Goal: Use online tool/utility: Utilize a website feature to perform a specific function

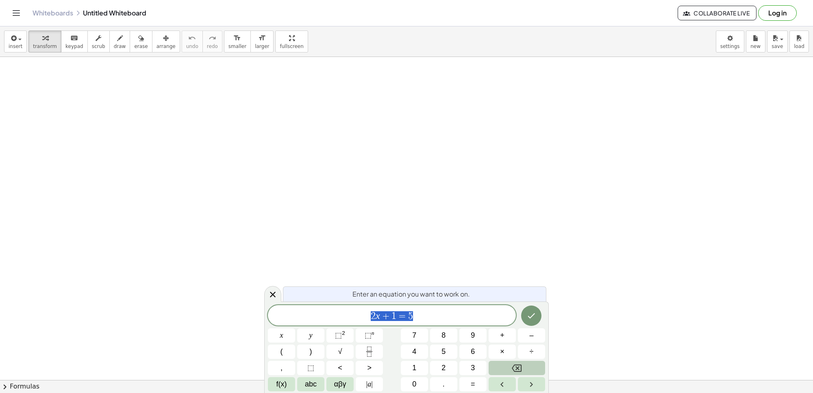
click at [511, 369] on button "Backspace" at bounding box center [517, 368] width 57 height 14
click at [315, 332] on button "y" at bounding box center [310, 335] width 27 height 14
click at [502, 334] on span "+" at bounding box center [502, 335] width 4 height 11
click at [440, 368] on button "2" at bounding box center [443, 368] width 27 height 14
click at [285, 331] on button "x" at bounding box center [281, 335] width 27 height 14
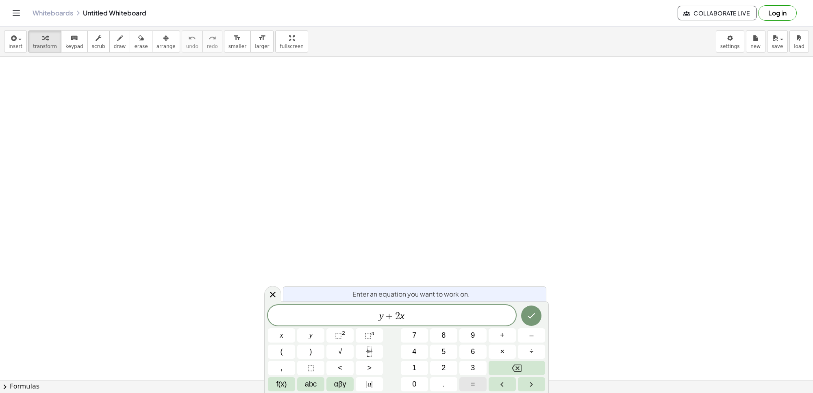
click at [472, 381] on span "=" at bounding box center [473, 384] width 4 height 11
click at [422, 362] on button "1" at bounding box center [414, 368] width 27 height 14
click at [412, 381] on button "0" at bounding box center [414, 384] width 27 height 14
click at [536, 313] on icon "Done" at bounding box center [532, 316] width 10 height 10
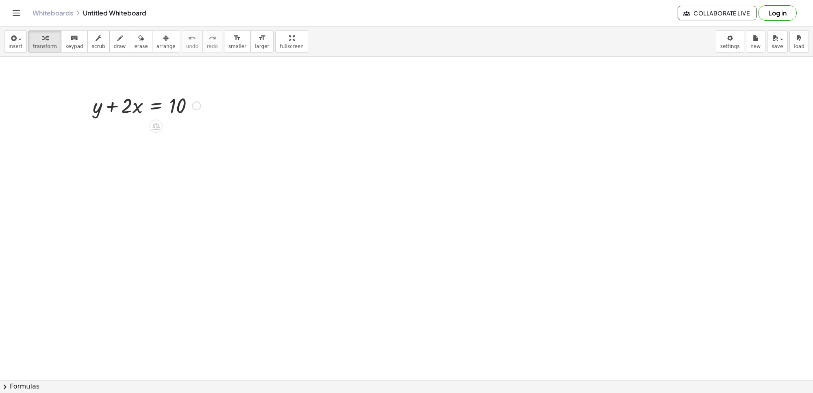
click at [117, 104] on div at bounding box center [147, 105] width 116 height 28
click at [122, 106] on div at bounding box center [147, 105] width 116 height 28
click at [125, 106] on div at bounding box center [147, 105] width 116 height 28
click at [137, 35] on button "erase" at bounding box center [141, 41] width 22 height 22
drag, startPoint x: 123, startPoint y: 111, endPoint x: 133, endPoint y: 105, distance: 12.1
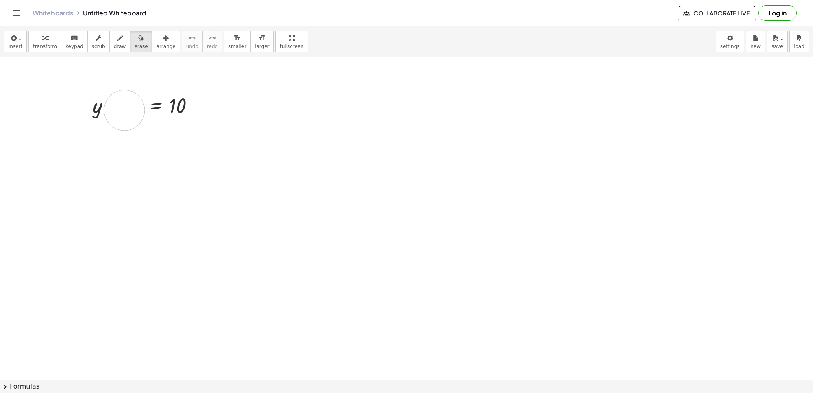
drag, startPoint x: 170, startPoint y: 105, endPoint x: 123, endPoint y: 111, distance: 47.1
drag, startPoint x: 155, startPoint y: 104, endPoint x: 112, endPoint y: 259, distance: 160.8
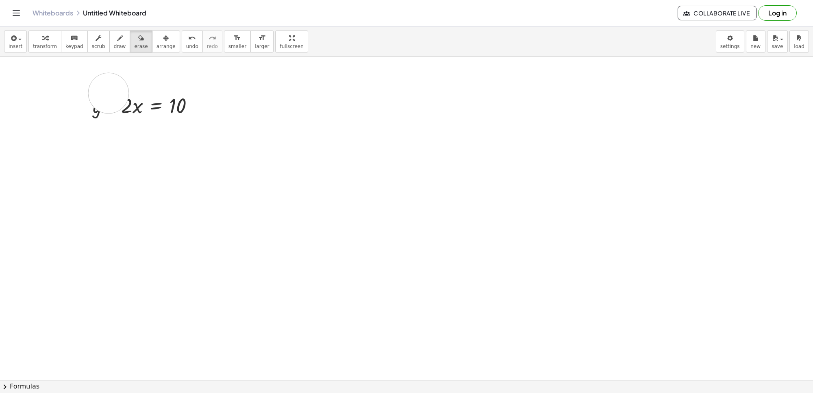
drag, startPoint x: 109, startPoint y: 109, endPoint x: 192, endPoint y: 102, distance: 84.1
click at [96, 42] on div "button" at bounding box center [98, 38] width 13 height 10
click at [134, 100] on div at bounding box center [147, 105] width 116 height 28
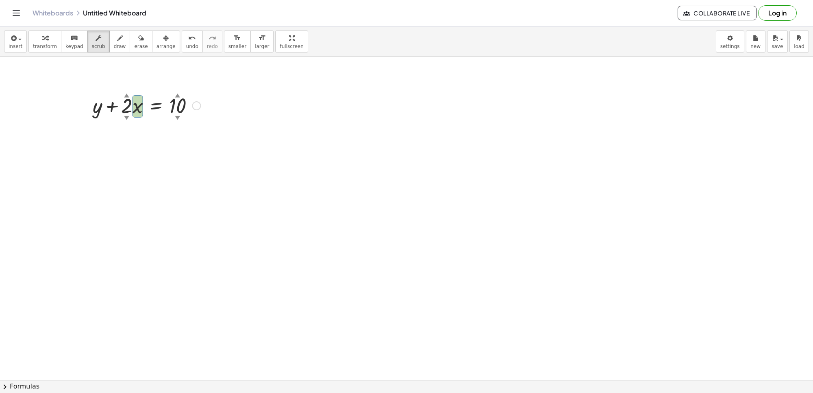
click at [172, 107] on div at bounding box center [147, 105] width 116 height 28
click at [117, 41] on icon "button" at bounding box center [120, 38] width 6 height 10
drag, startPoint x: 111, startPoint y: 114, endPoint x: 147, endPoint y: 124, distance: 37.2
click at [138, 33] on icon "button" at bounding box center [141, 38] width 6 height 10
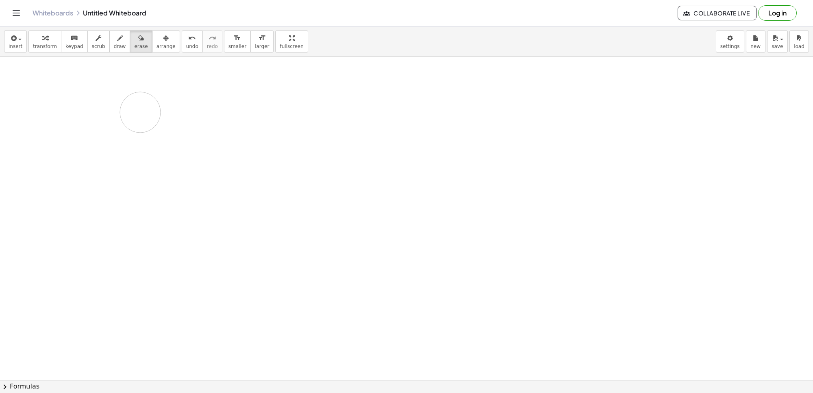
drag, startPoint x: 171, startPoint y: 117, endPoint x: 208, endPoint y: 115, distance: 37.4
drag, startPoint x: 188, startPoint y: 115, endPoint x: 183, endPoint y: 122, distance: 9.0
click at [412, 45] on div "insert select one: Math Expression Function Text Youtube Video Graphing Geometr…" at bounding box center [406, 41] width 813 height 30
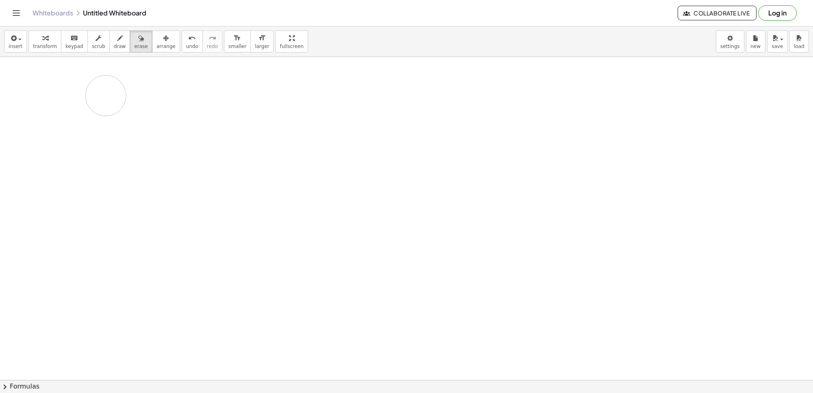
drag, startPoint x: 174, startPoint y: 91, endPoint x: 106, endPoint y: 96, distance: 68.5
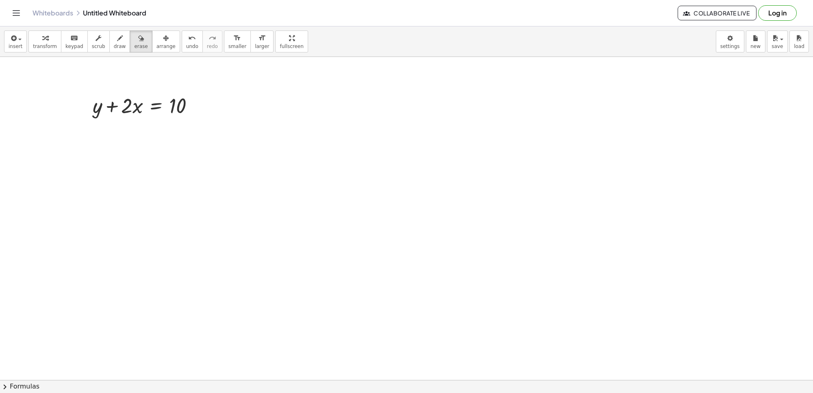
drag, startPoint x: 101, startPoint y: 98, endPoint x: 198, endPoint y: 131, distance: 102.2
click at [194, 252] on div at bounding box center [406, 380] width 813 height 646
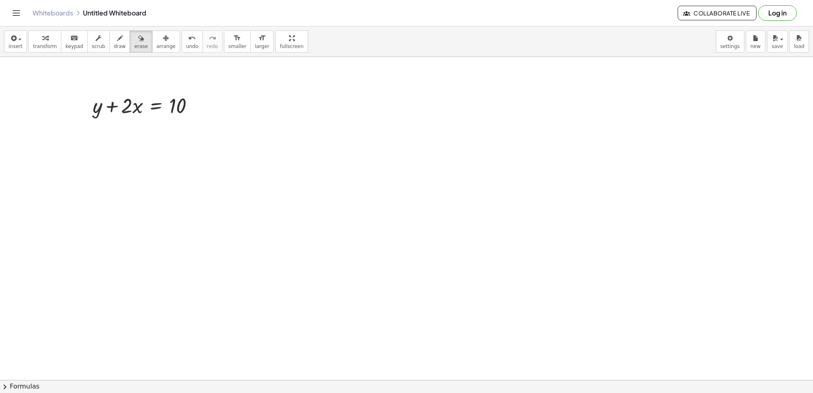
scroll to position [203, 0]
click at [254, 257] on div at bounding box center [406, 177] width 813 height 646
click at [322, 281] on div at bounding box center [406, 177] width 813 height 646
click at [43, 46] on span "transform" at bounding box center [45, 47] width 24 height 6
click at [155, 248] on div at bounding box center [406, 177] width 813 height 646
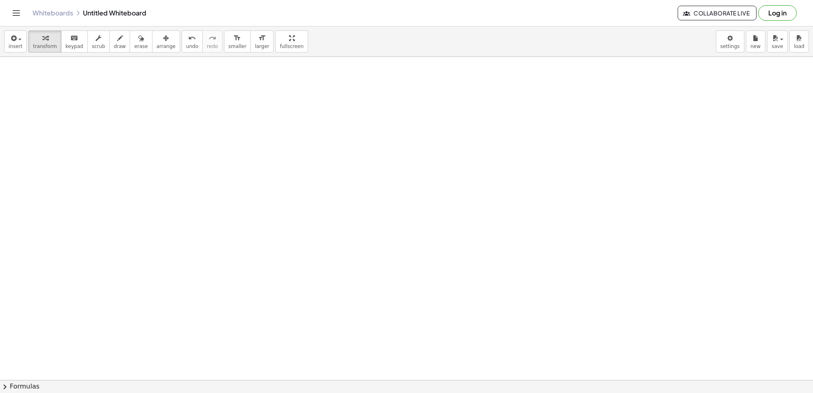
click at [180, 248] on div at bounding box center [406, 177] width 813 height 646
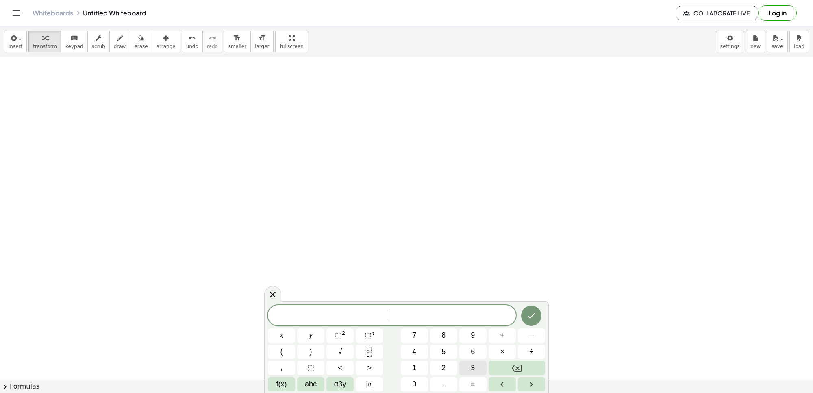
click at [475, 365] on button "3" at bounding box center [472, 368] width 27 height 14
click at [316, 331] on button "y" at bounding box center [310, 335] width 27 height 14
click at [505, 333] on button "+" at bounding box center [502, 335] width 27 height 14
click at [418, 368] on button "1" at bounding box center [414, 368] width 27 height 14
click at [437, 363] on button "2" at bounding box center [443, 368] width 27 height 14
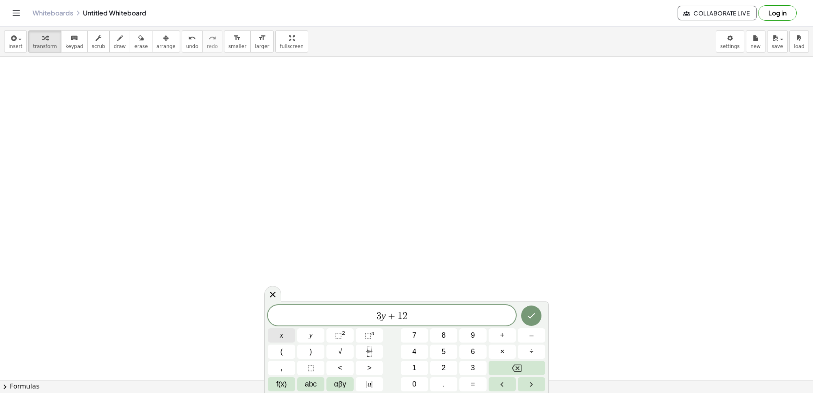
click at [281, 335] on span "x" at bounding box center [281, 335] width 3 height 11
click at [486, 379] on button "=" at bounding box center [472, 384] width 27 height 14
click at [532, 315] on icon "Done" at bounding box center [532, 316] width 10 height 10
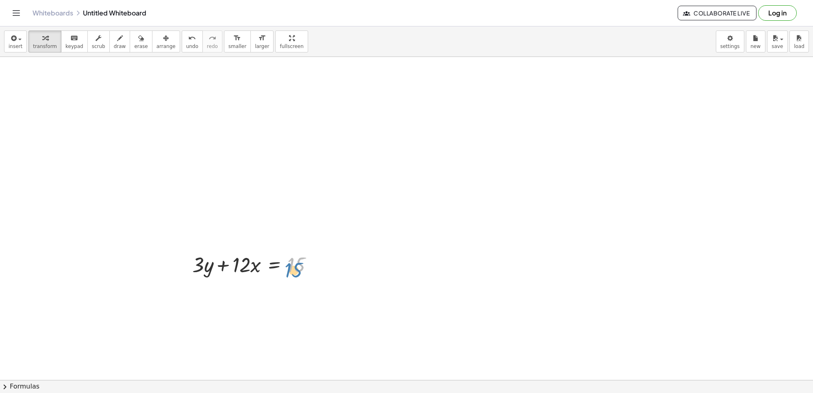
drag, startPoint x: 309, startPoint y: 259, endPoint x: 306, endPoint y: 265, distance: 6.9
click at [306, 265] on div at bounding box center [255, 264] width 135 height 28
drag, startPoint x: 205, startPoint y: 263, endPoint x: 220, endPoint y: 255, distance: 17.7
click at [222, 255] on div at bounding box center [255, 264] width 135 height 28
click at [211, 294] on div at bounding box center [406, 177] width 813 height 646
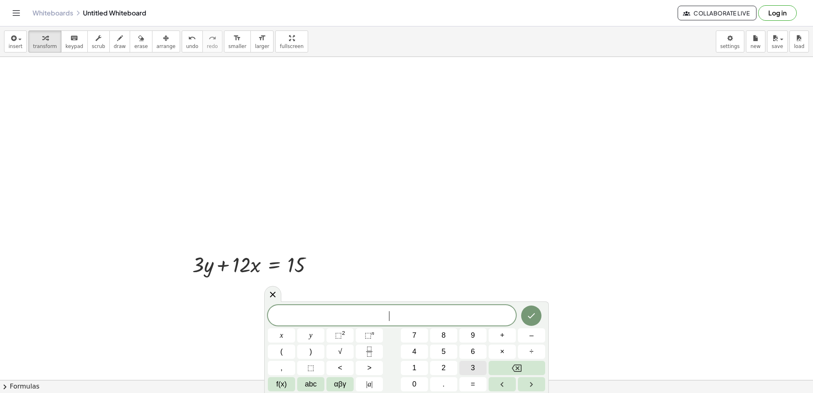
click at [474, 369] on span "3" at bounding box center [473, 367] width 4 height 11
click at [306, 333] on button "y" at bounding box center [310, 335] width 27 height 14
drag, startPoint x: 73, startPoint y: 158, endPoint x: 72, endPoint y: 163, distance: 5.4
click at [73, 161] on div at bounding box center [406, 177] width 813 height 646
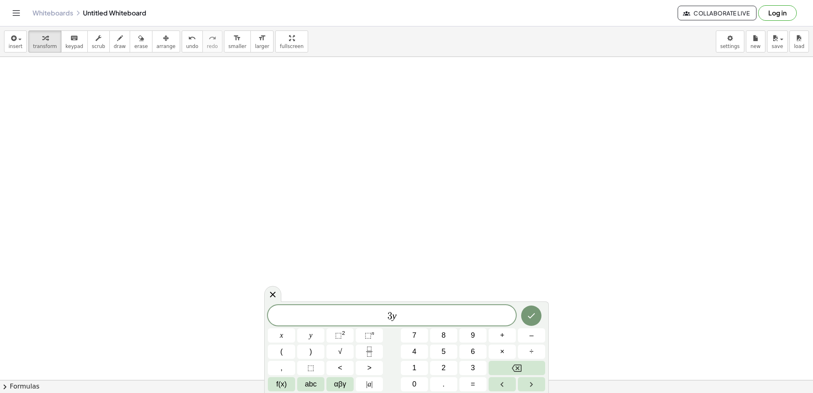
click at [72, 170] on div at bounding box center [406, 15] width 813 height 968
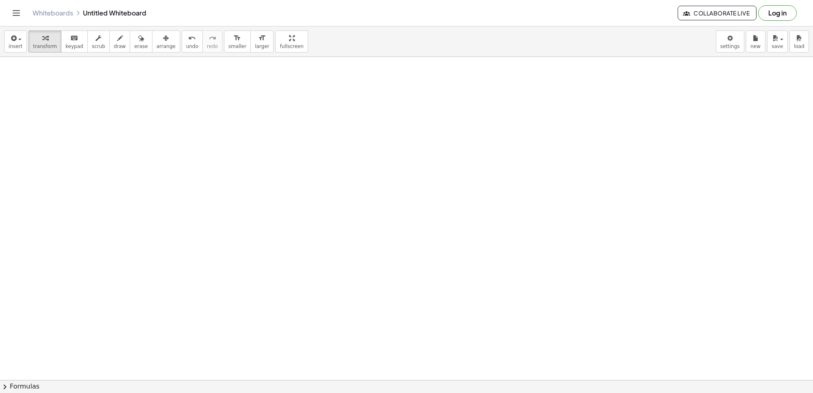
click at [85, 166] on div at bounding box center [406, 15] width 813 height 968
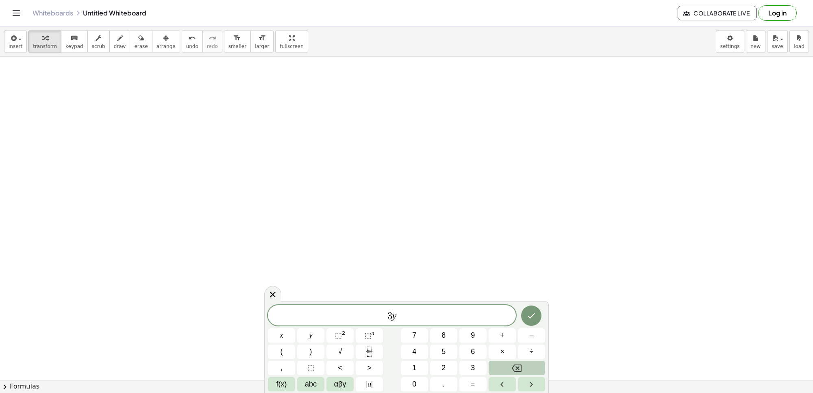
click at [515, 368] on icon "Backspace" at bounding box center [517, 368] width 10 height 10
click at [442, 352] on span "5" at bounding box center [444, 351] width 4 height 11
click at [309, 334] on span "y" at bounding box center [310, 335] width 3 height 11
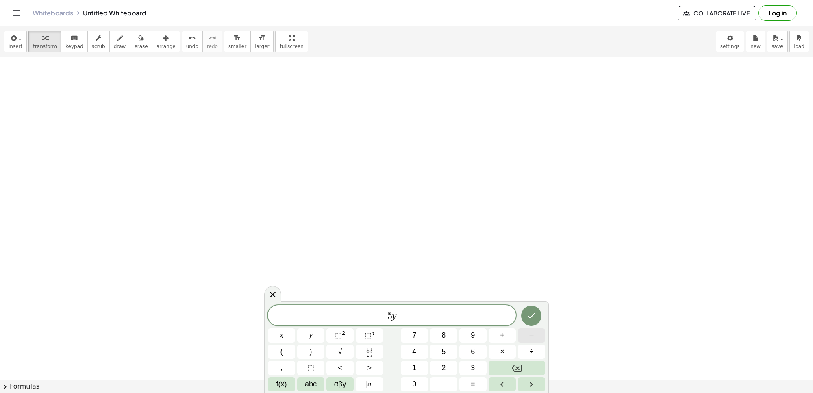
click at [535, 334] on button "–" at bounding box center [531, 335] width 27 height 14
click at [439, 350] on button "5" at bounding box center [443, 351] width 27 height 14
click at [272, 329] on button "x" at bounding box center [281, 335] width 27 height 14
click at [474, 384] on span "=" at bounding box center [473, 384] width 4 height 11
click at [527, 335] on button "–" at bounding box center [531, 335] width 27 height 14
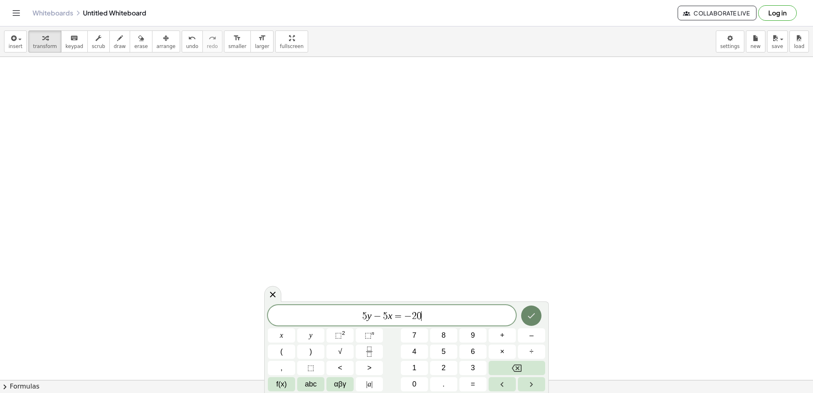
click at [539, 316] on button "Done" at bounding box center [531, 315] width 20 height 20
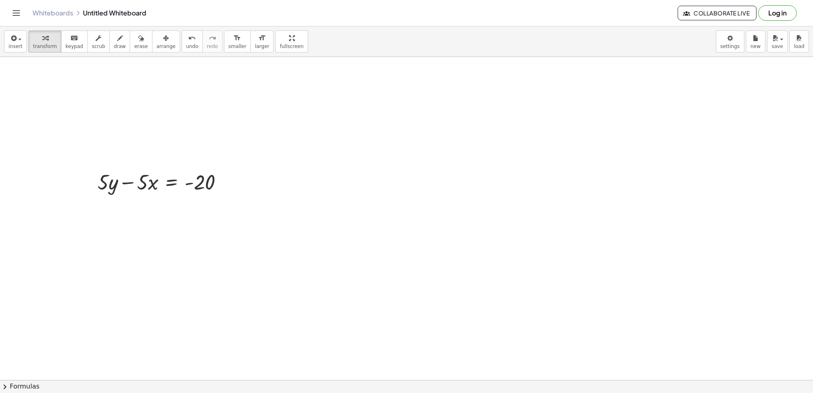
click at [111, 210] on div at bounding box center [406, 15] width 813 height 968
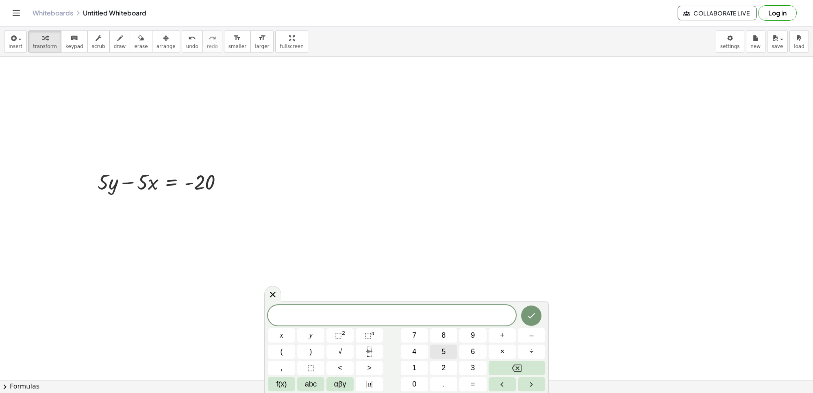
click at [442, 353] on span "5" at bounding box center [444, 351] width 4 height 11
click at [527, 369] on button "Backspace" at bounding box center [517, 368] width 57 height 14
drag, startPoint x: 114, startPoint y: 179, endPoint x: 112, endPoint y: 185, distance: 6.7
click at [112, 186] on div at bounding box center [164, 182] width 140 height 28
drag, startPoint x: 105, startPoint y: 173, endPoint x: 102, endPoint y: 216, distance: 42.8
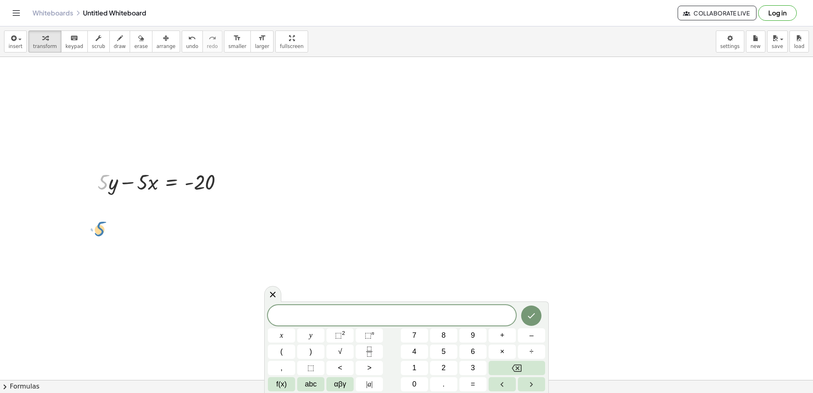
click at [102, 216] on div "+ y + · 2 · x = 10 + · 3 · y + · 12 · x = 15 · 5 + · 5 · y − · 5 · x = - 20" at bounding box center [406, 15] width 813 height 968
drag, startPoint x: 107, startPoint y: 179, endPoint x: 104, endPoint y: 220, distance: 40.4
click at [104, 220] on div at bounding box center [406, 15] width 813 height 968
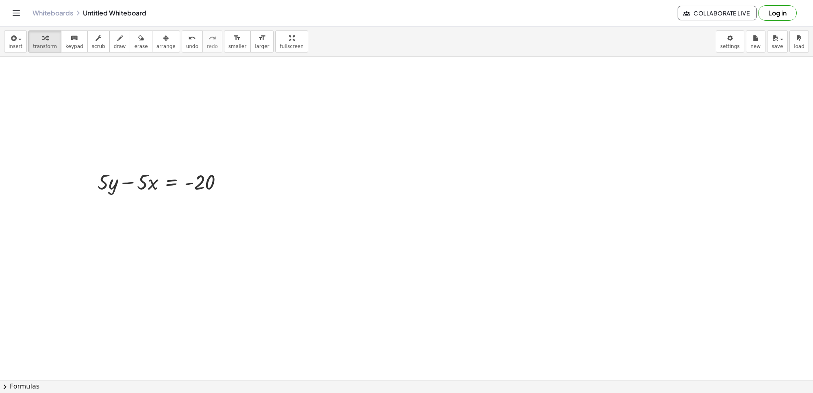
click at [113, 214] on div at bounding box center [406, 15] width 813 height 968
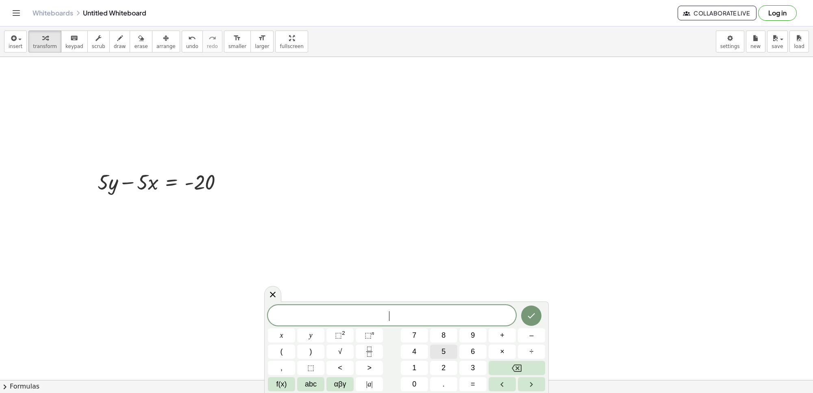
click at [436, 350] on button "5" at bounding box center [443, 351] width 27 height 14
click at [308, 336] on button "y" at bounding box center [310, 335] width 27 height 14
click at [477, 385] on button "=" at bounding box center [472, 384] width 27 height 14
click at [527, 335] on button "–" at bounding box center [531, 335] width 27 height 14
click at [436, 364] on button "2" at bounding box center [443, 368] width 27 height 14
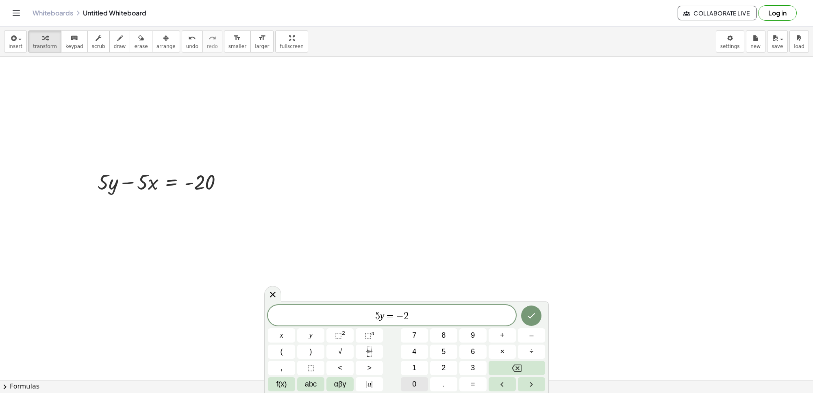
click at [419, 383] on button "0" at bounding box center [414, 384] width 27 height 14
click at [501, 351] on span "×" at bounding box center [502, 351] width 4 height 11
click at [528, 362] on button "Backspace" at bounding box center [517, 368] width 57 height 14
click at [505, 335] on button "+" at bounding box center [502, 335] width 27 height 14
click at [529, 364] on button "Backspace" at bounding box center [517, 368] width 57 height 14
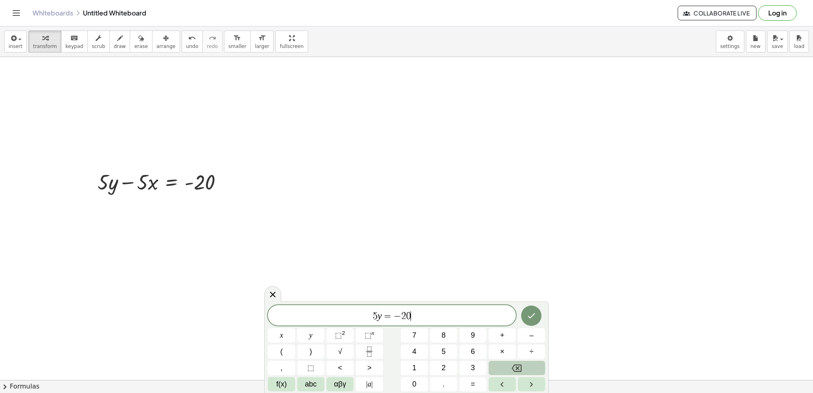
click at [529, 364] on button "Backspace" at bounding box center [517, 368] width 57 height 14
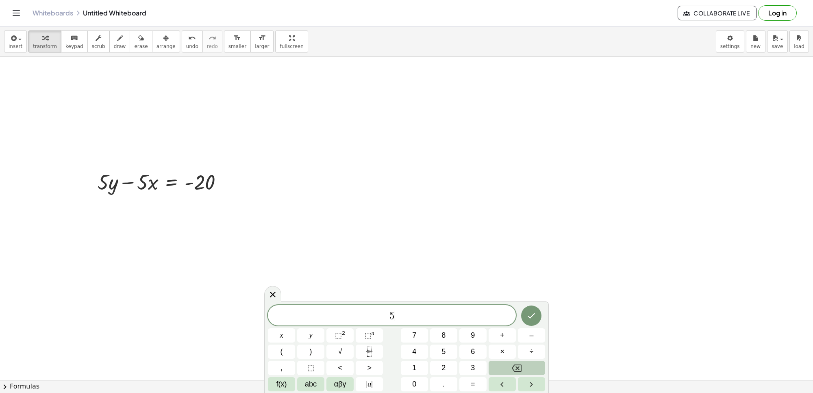
click at [529, 364] on button "Backspace" at bounding box center [517, 368] width 57 height 14
click at [238, 194] on div at bounding box center [406, 15] width 813 height 968
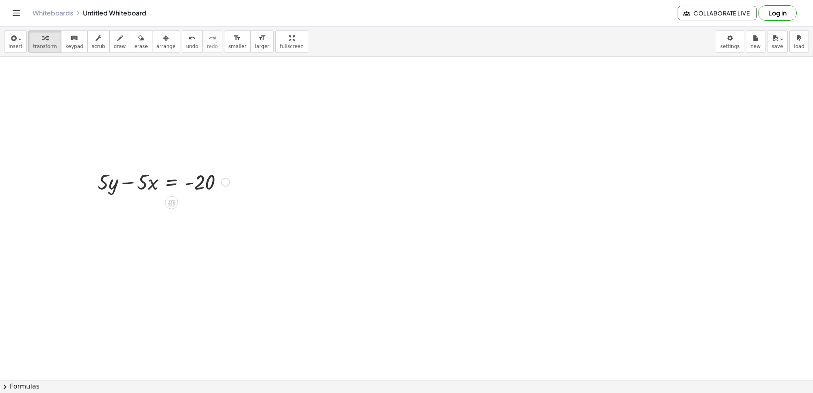
click at [231, 182] on div at bounding box center [164, 182] width 140 height 28
click at [228, 180] on div at bounding box center [225, 182] width 9 height 9
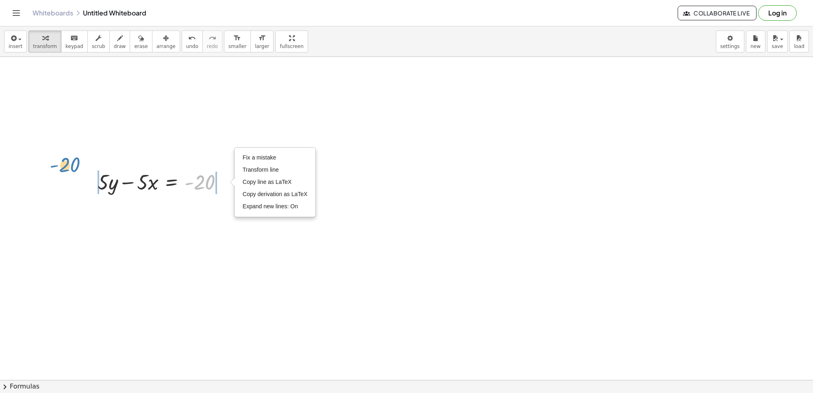
drag, startPoint x: 220, startPoint y: 176, endPoint x: 83, endPoint y: 159, distance: 137.3
click at [83, 159] on div "+ y + · 2 · x = 10 + · 3 · y + · 12 · x = 15 - 20 + · 5 · y − · 5 · x = - 20 Fi…" at bounding box center [406, 15] width 813 height 968
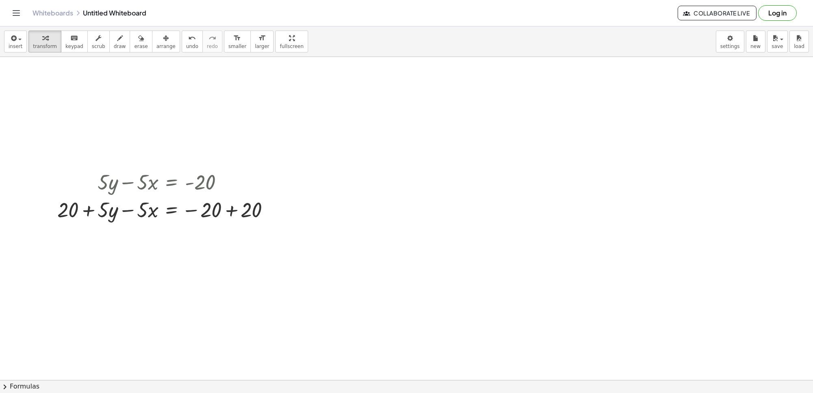
click at [291, 340] on div at bounding box center [406, 15] width 813 height 968
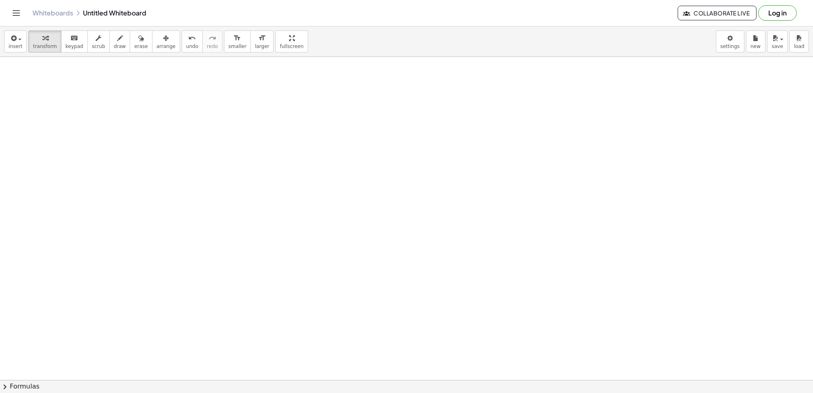
scroll to position [899, 0]
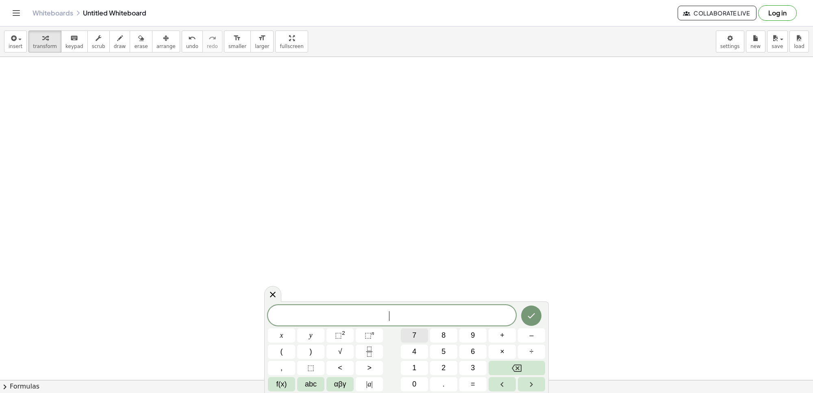
click at [417, 338] on button "7" at bounding box center [414, 335] width 27 height 14
click at [310, 335] on span "y" at bounding box center [310, 335] width 3 height 11
click at [519, 333] on button "–" at bounding box center [531, 335] width 27 height 14
click at [449, 364] on button "2" at bounding box center [443, 368] width 27 height 14
click at [421, 365] on button "1" at bounding box center [414, 368] width 27 height 14
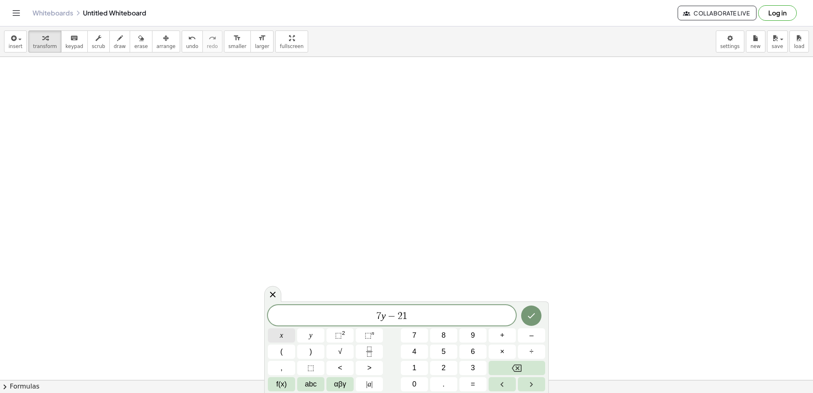
click at [281, 332] on span "x" at bounding box center [281, 335] width 3 height 11
click at [479, 383] on button "=" at bounding box center [472, 384] width 27 height 14
click at [421, 329] on button "7" at bounding box center [414, 335] width 27 height 14
click at [529, 308] on button "Done" at bounding box center [531, 315] width 20 height 20
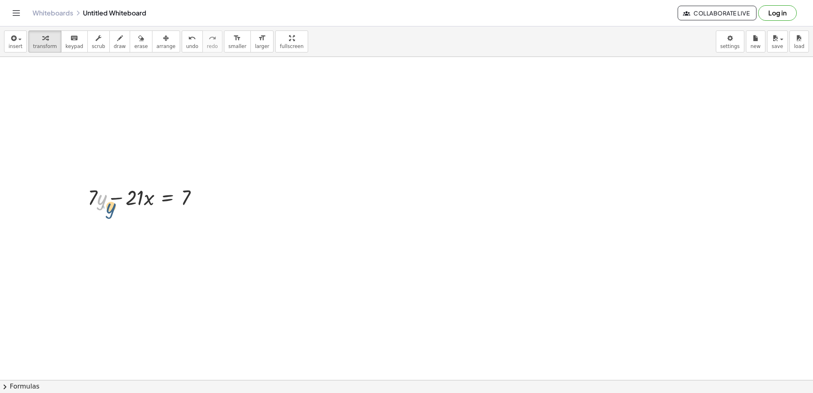
drag, startPoint x: 107, startPoint y: 192, endPoint x: 116, endPoint y: 200, distance: 12.4
click at [116, 200] on div at bounding box center [146, 197] width 125 height 28
drag, startPoint x: 116, startPoint y: 196, endPoint x: 222, endPoint y: 210, distance: 107.0
drag, startPoint x: 116, startPoint y: 190, endPoint x: 167, endPoint y: 229, distance: 64.2
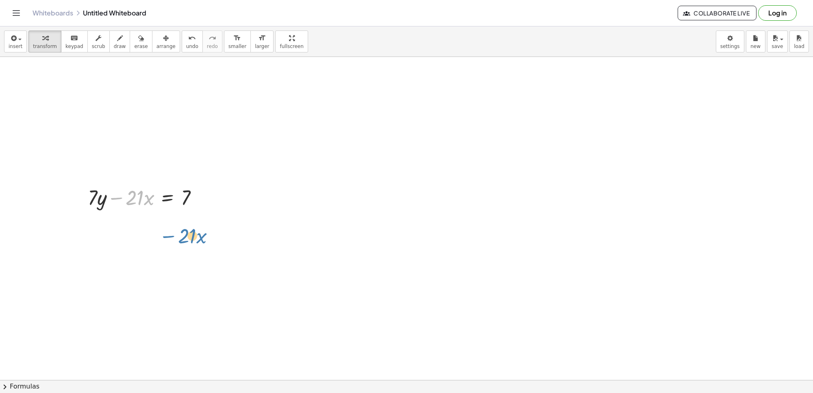
drag, startPoint x: 124, startPoint y: 189, endPoint x: 184, endPoint y: 265, distance: 96.4
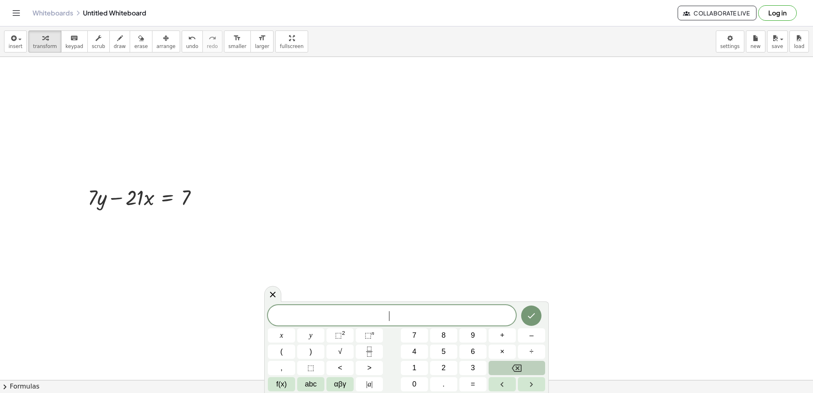
click at [515, 369] on icon "Backspace" at bounding box center [517, 368] width 10 height 10
click at [194, 195] on div at bounding box center [146, 197] width 125 height 28
click at [177, 184] on div at bounding box center [146, 197] width 125 height 28
click at [171, 194] on div at bounding box center [146, 197] width 125 height 28
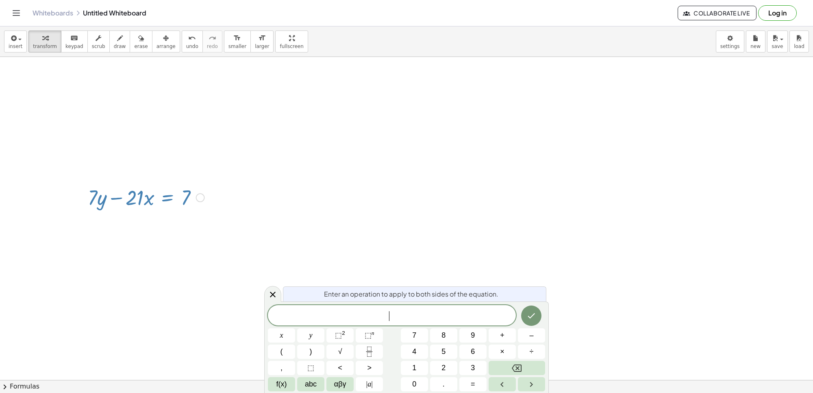
click at [171, 194] on div at bounding box center [146, 197] width 125 height 28
click at [516, 368] on icon "Backspace" at bounding box center [517, 368] width 10 height 10
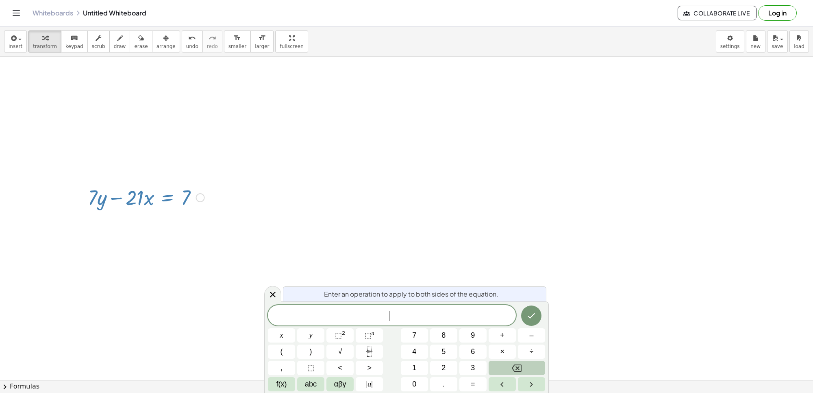
click at [516, 368] on icon "Backspace" at bounding box center [517, 368] width 10 height 10
click at [518, 368] on icon "Backspace" at bounding box center [517, 368] width 10 height 10
click at [512, 365] on icon "Backspace" at bounding box center [517, 368] width 10 height 10
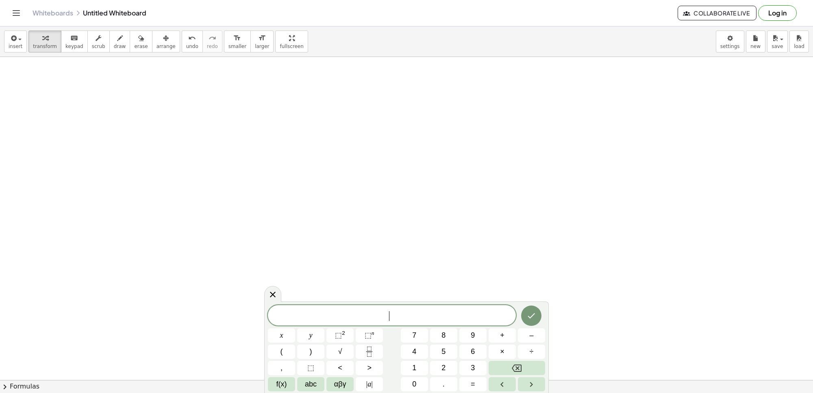
scroll to position [1067, 0]
drag, startPoint x: 51, startPoint y: 133, endPoint x: 31, endPoint y: 128, distance: 20.5
click at [415, 369] on span "1" at bounding box center [414, 367] width 4 height 11
click at [414, 381] on span "0" at bounding box center [414, 384] width 4 height 11
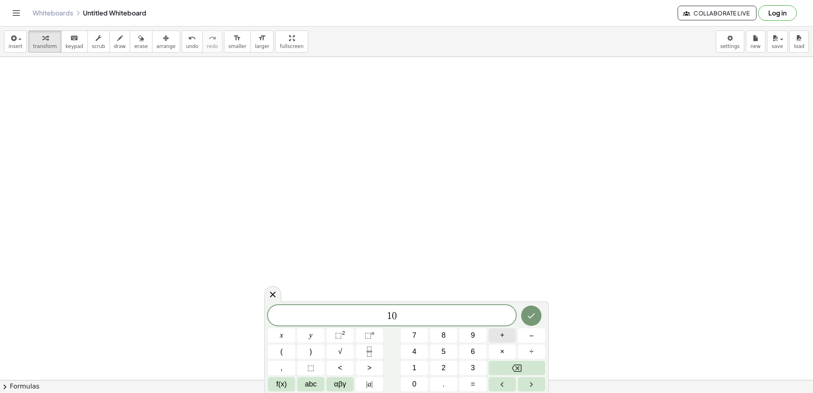
click at [502, 330] on span "+" at bounding box center [502, 335] width 4 height 11
click at [537, 363] on button "Backspace" at bounding box center [517, 368] width 57 height 14
click at [311, 334] on button "y" at bounding box center [310, 335] width 27 height 14
click at [507, 351] on button "×" at bounding box center [502, 351] width 27 height 14
click at [529, 362] on button "Backspace" at bounding box center [517, 368] width 57 height 14
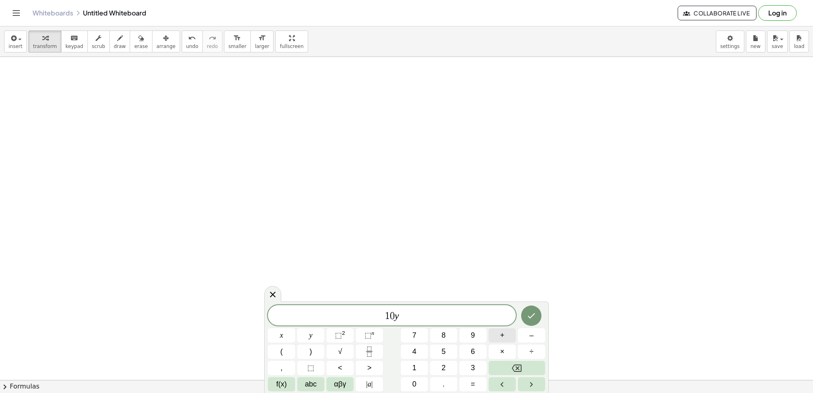
click at [498, 335] on button "+" at bounding box center [502, 335] width 27 height 14
click at [442, 369] on span "2" at bounding box center [444, 367] width 4 height 11
click at [283, 333] on button "x" at bounding box center [281, 335] width 27 height 14
click at [510, 363] on button "Backspace" at bounding box center [517, 368] width 57 height 14
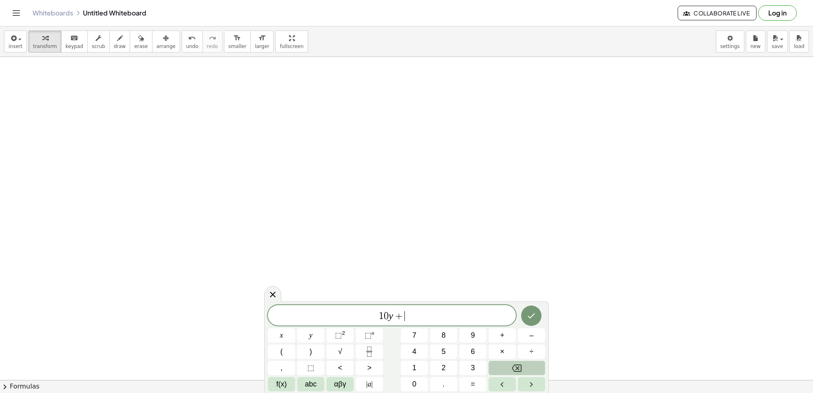
click at [510, 363] on button "Backspace" at bounding box center [517, 368] width 57 height 14
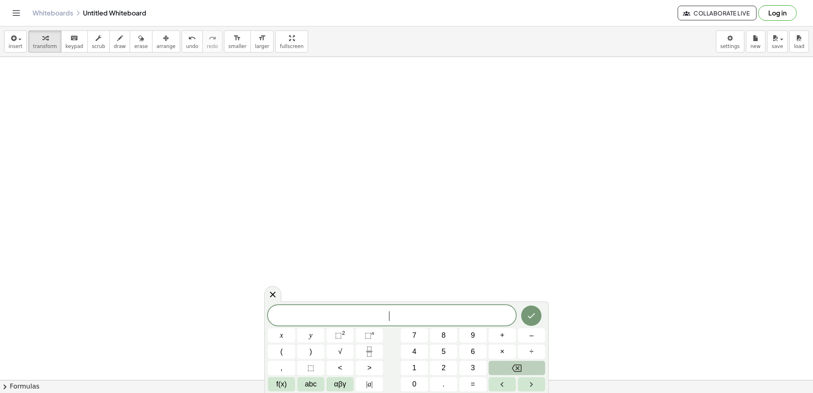
click at [510, 363] on button "Backspace" at bounding box center [517, 368] width 57 height 14
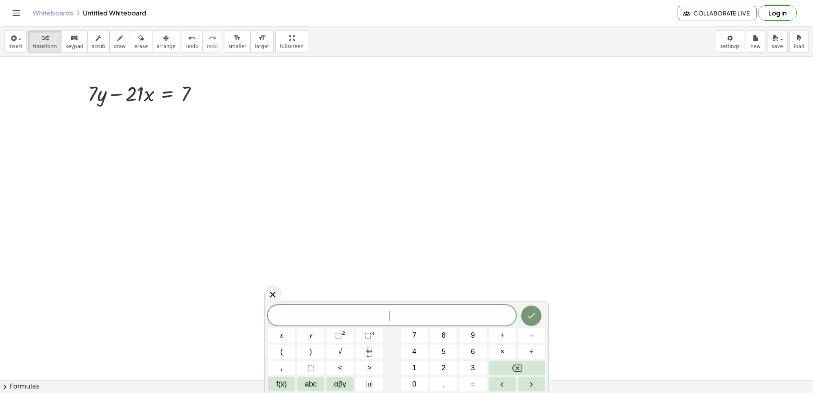
scroll to position [1054, 0]
click at [464, 324] on div "​ x y ⬚ 2 ⬚ n 7 8 9 + – ( ) √ 4 5 6 × ÷ , ⬚ < > 1 2 3 f(x) abc αβγ | a | 0 . =" at bounding box center [406, 348] width 277 height 86
click at [302, 334] on button "y" at bounding box center [310, 335] width 27 height 14
click at [511, 334] on button "+" at bounding box center [502, 335] width 27 height 14
click at [529, 369] on button "Backspace" at bounding box center [517, 368] width 57 height 14
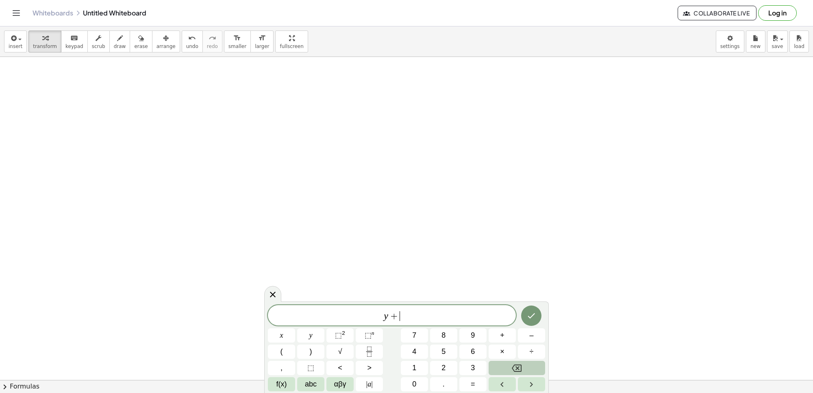
click at [529, 369] on button "Backspace" at bounding box center [517, 368] width 57 height 14
click at [523, 365] on button "Backspace" at bounding box center [517, 368] width 57 height 14
click at [472, 335] on span "9" at bounding box center [473, 335] width 4 height 11
click at [318, 333] on button "y" at bounding box center [310, 335] width 27 height 14
click at [497, 333] on button "+" at bounding box center [502, 335] width 27 height 14
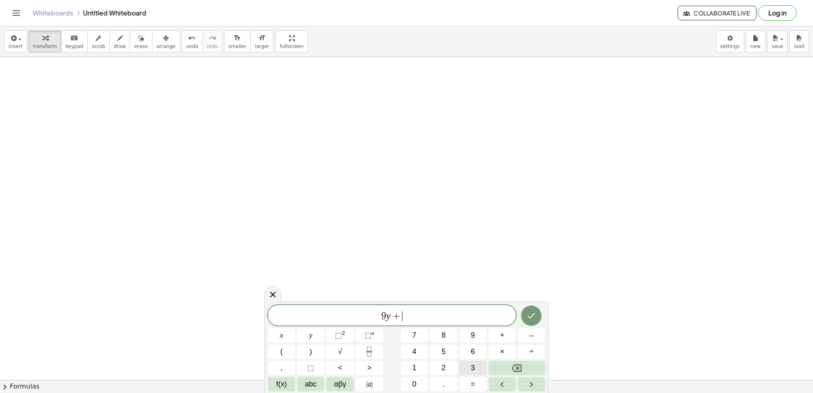
click at [468, 366] on button "3" at bounding box center [472, 368] width 27 height 14
click at [289, 331] on button "x" at bounding box center [281, 335] width 27 height 14
click at [468, 383] on button "=" at bounding box center [472, 384] width 27 height 14
click at [414, 366] on span "1" at bounding box center [414, 367] width 4 height 11
click at [438, 346] on button "5" at bounding box center [443, 351] width 27 height 14
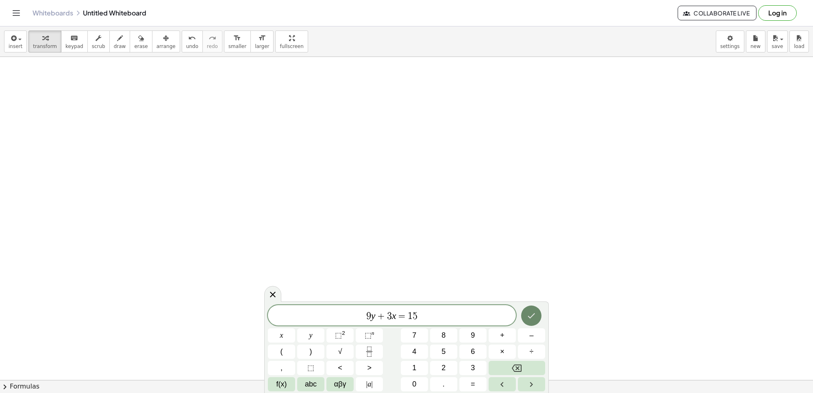
click at [531, 316] on icon "Done" at bounding box center [532, 316] width 10 height 10
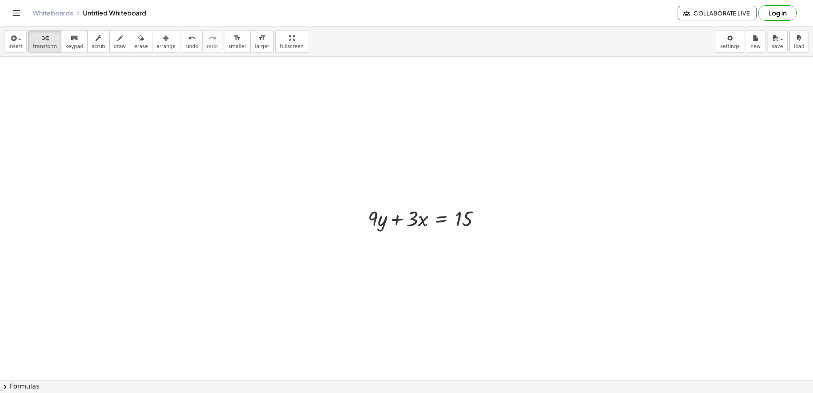
scroll to position [1105, 0]
drag, startPoint x: 403, startPoint y: 201, endPoint x: 414, endPoint y: 243, distance: 42.8
drag, startPoint x: 407, startPoint y: 196, endPoint x: 413, endPoint y: 232, distance: 35.9
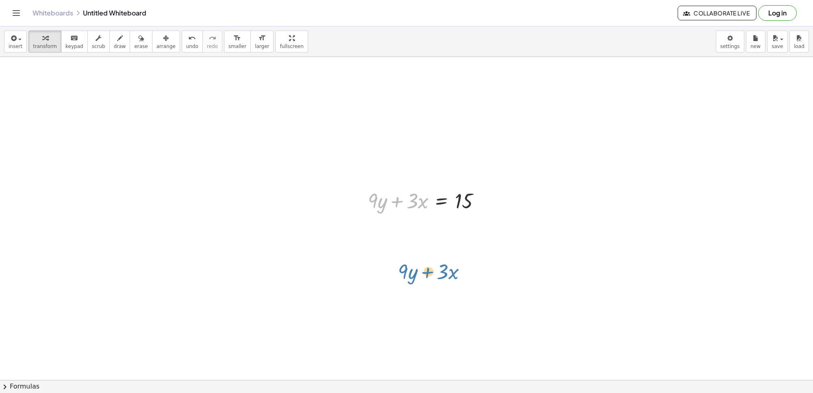
drag, startPoint x: 399, startPoint y: 196, endPoint x: 427, endPoint y: 261, distance: 70.5
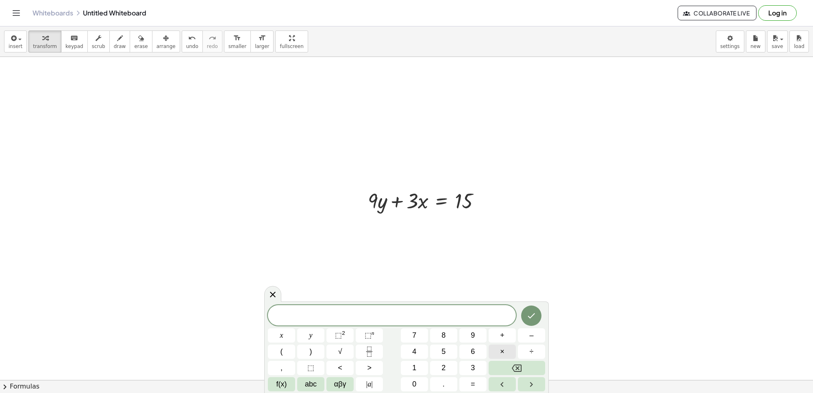
click at [516, 361] on div "​ x y ⬚ 2 ⬚ n 7 8 9 + – ( ) √ 4 5 6 × ÷ , ⬚ < > 1 2 3 f(x) abc αβγ | a | 0 . =" at bounding box center [406, 348] width 277 height 86
click at [516, 362] on button "Backspace" at bounding box center [517, 368] width 57 height 14
click at [516, 365] on icon "Backspace" at bounding box center [517, 368] width 10 height 10
click at [516, 365] on icon "Backspace" at bounding box center [517, 367] width 10 height 7
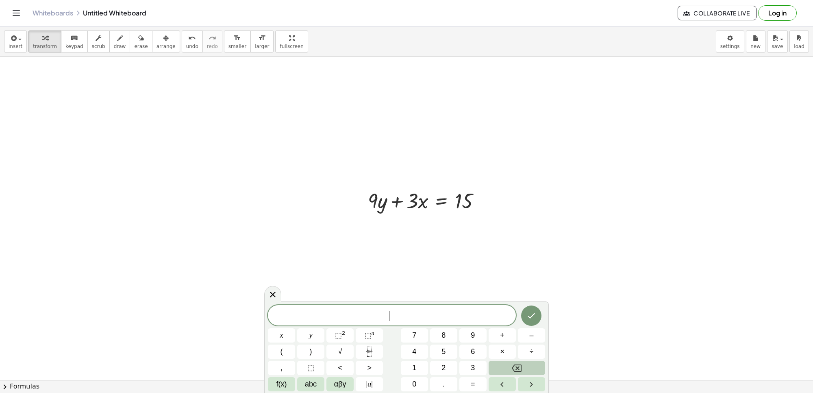
click at [516, 365] on icon "Backspace" at bounding box center [517, 367] width 10 height 7
click at [517, 365] on icon "Backspace" at bounding box center [517, 367] width 10 height 7
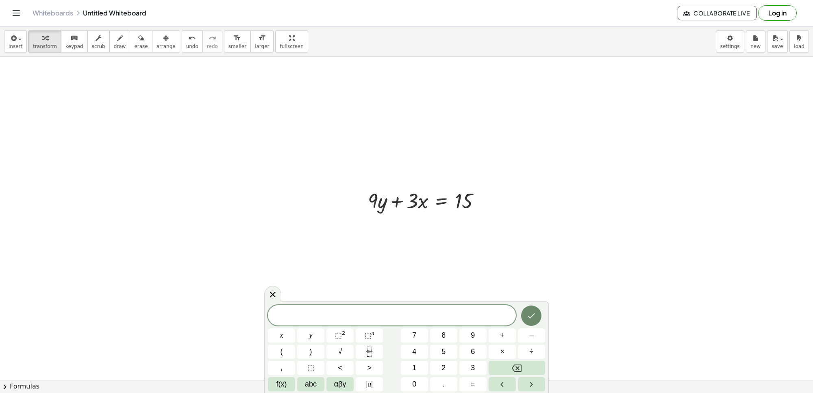
click at [531, 316] on icon "Done" at bounding box center [532, 316] width 10 height 10
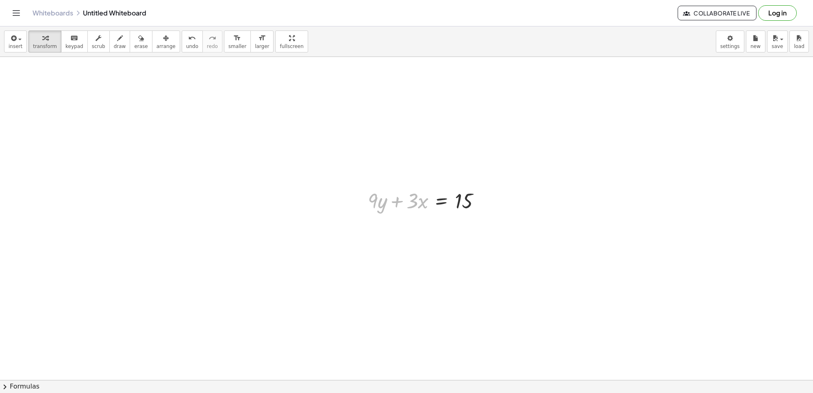
drag, startPoint x: 382, startPoint y: 204, endPoint x: 450, endPoint y: 250, distance: 82.0
drag, startPoint x: 387, startPoint y: 198, endPoint x: 466, endPoint y: 255, distance: 97.5
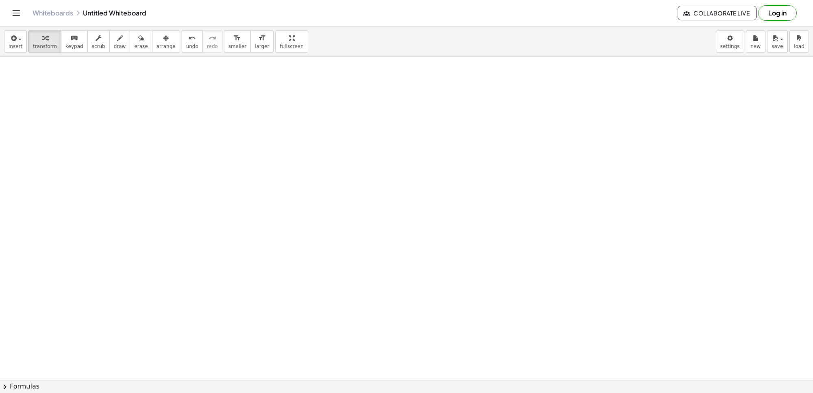
click at [48, 44] on span "transform" at bounding box center [45, 47] width 24 height 6
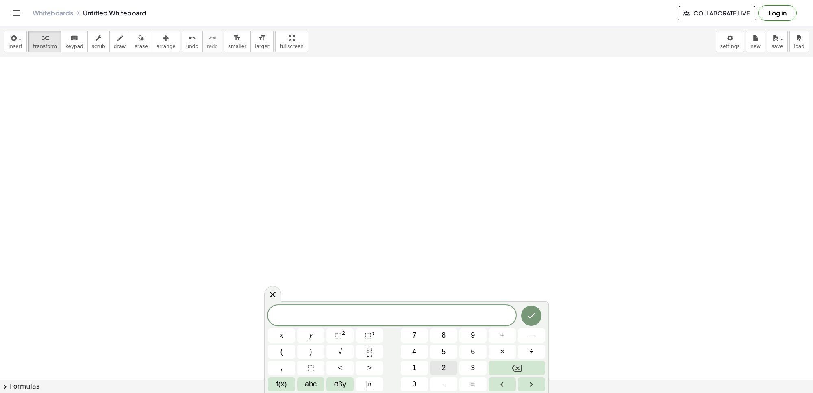
click at [452, 366] on button "2" at bounding box center [443, 368] width 27 height 14
click at [305, 333] on button "y" at bounding box center [310, 335] width 27 height 14
click at [499, 333] on button "+" at bounding box center [502, 335] width 27 height 14
click at [311, 331] on span "y" at bounding box center [310, 335] width 3 height 11
click at [470, 382] on button "=" at bounding box center [472, 384] width 27 height 14
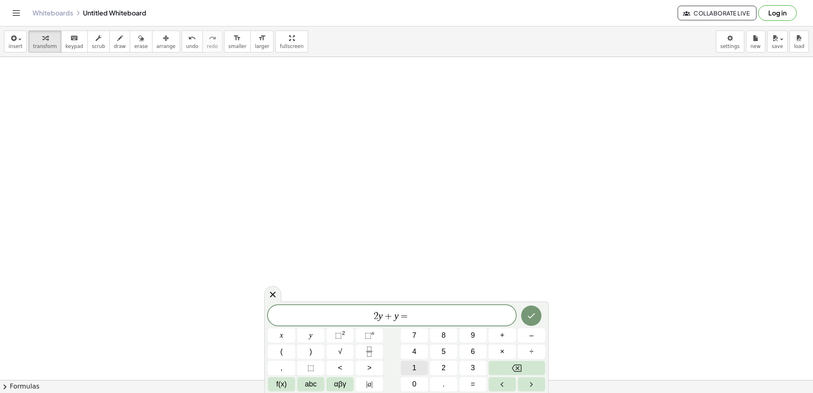
click at [414, 364] on span "1" at bounding box center [414, 367] width 4 height 11
click at [413, 348] on span "4" at bounding box center [414, 351] width 4 height 11
click at [535, 311] on icon "Done" at bounding box center [532, 316] width 10 height 10
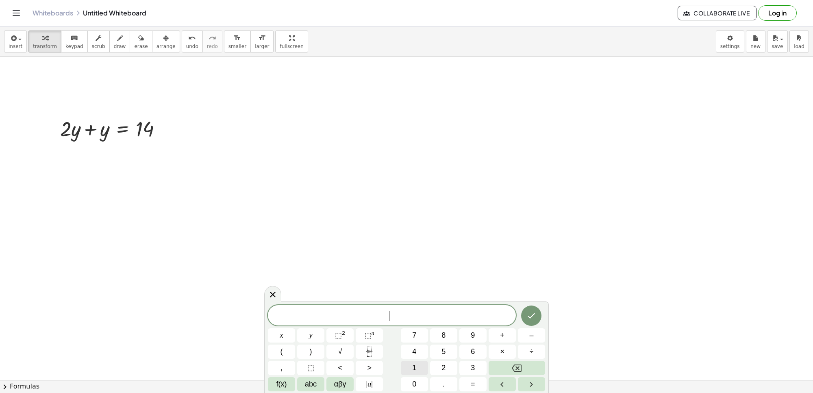
click at [419, 367] on button "1" at bounding box center [414, 368] width 27 height 14
click at [513, 349] on button "×" at bounding box center [502, 351] width 27 height 14
click at [527, 365] on button "Backspace" at bounding box center [517, 368] width 57 height 14
click at [501, 348] on span "×" at bounding box center [502, 351] width 4 height 11
click at [505, 363] on button "Backspace" at bounding box center [517, 368] width 57 height 14
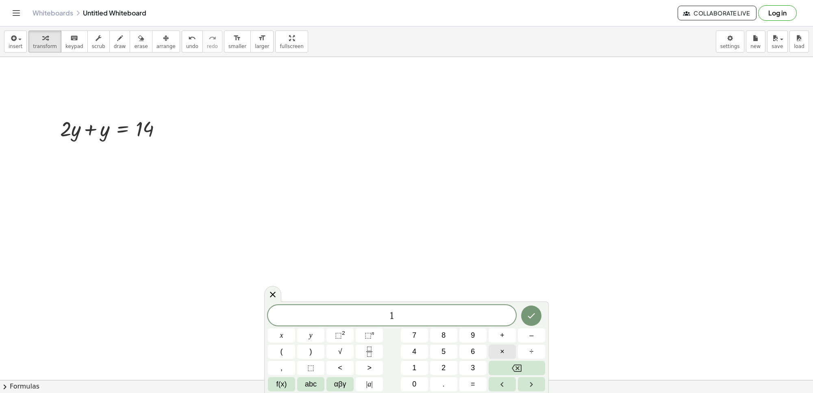
click at [505, 352] on button "×" at bounding box center [502, 351] width 27 height 14
click at [511, 367] on button "Backspace" at bounding box center [517, 368] width 57 height 14
click at [505, 351] on button "×" at bounding box center [502, 351] width 27 height 14
click at [506, 363] on button "Backspace" at bounding box center [517, 368] width 57 height 14
click at [281, 332] on span "x" at bounding box center [281, 335] width 3 height 11
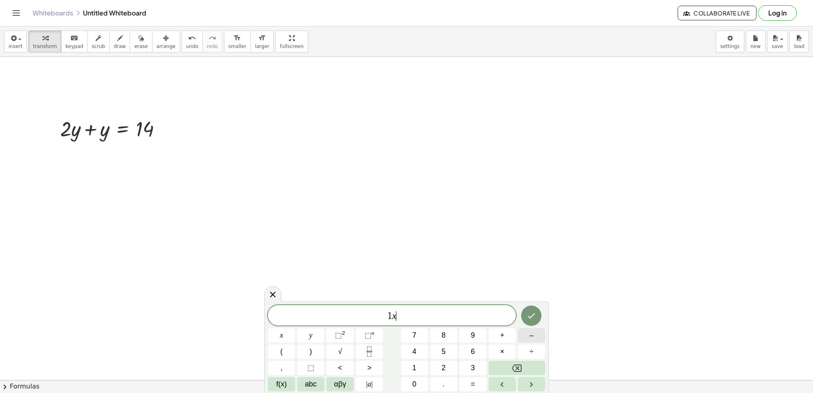
click at [542, 335] on button "–" at bounding box center [531, 335] width 27 height 14
click at [307, 330] on button "y" at bounding box center [310, 335] width 27 height 14
click at [474, 379] on span "=" at bounding box center [473, 384] width 4 height 11
click at [421, 351] on button "4" at bounding box center [414, 351] width 27 height 14
click at [536, 320] on icon "Done" at bounding box center [532, 316] width 10 height 10
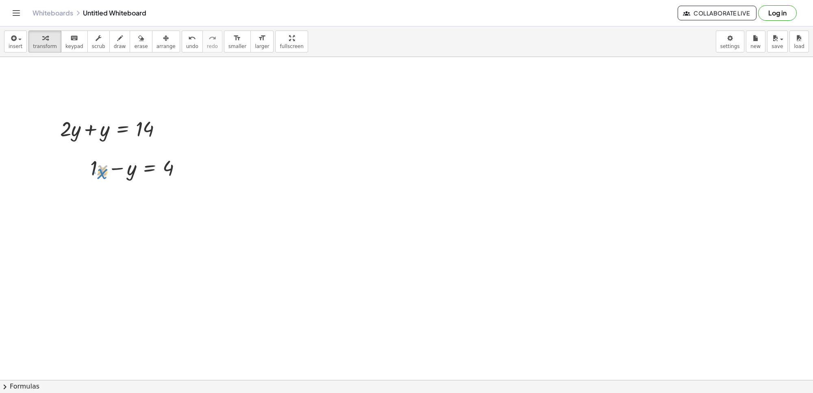
drag, startPoint x: 98, startPoint y: 163, endPoint x: 101, endPoint y: 169, distance: 6.0
click at [101, 169] on div at bounding box center [139, 167] width 106 height 28
click at [157, 39] on div "button" at bounding box center [166, 38] width 19 height 10
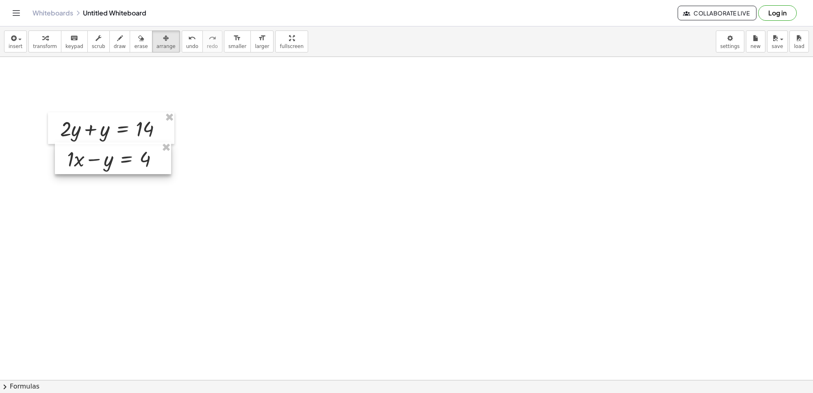
drag, startPoint x: 81, startPoint y: 176, endPoint x: 58, endPoint y: 167, distance: 24.8
click at [58, 167] on div at bounding box center [113, 158] width 116 height 32
drag, startPoint x: 58, startPoint y: 167, endPoint x: 56, endPoint y: 174, distance: 7.3
click at [56, 174] on div at bounding box center [110, 165] width 116 height 32
click at [45, 45] on span "transform" at bounding box center [45, 47] width 24 height 6
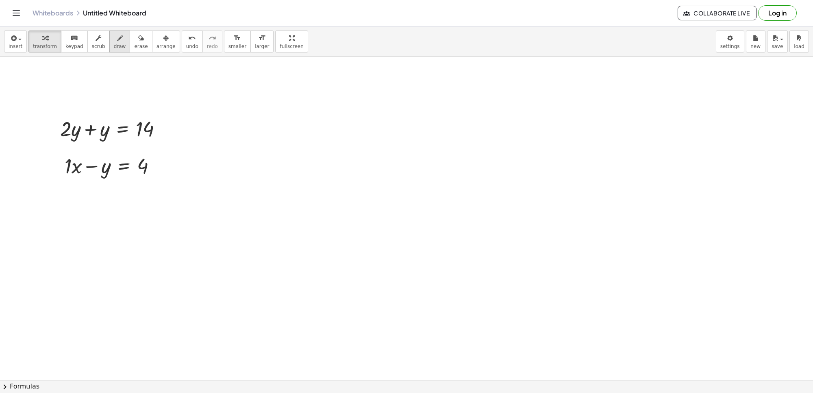
drag, startPoint x: 115, startPoint y: 39, endPoint x: 110, endPoint y: 45, distance: 7.5
click at [114, 40] on div "button" at bounding box center [120, 38] width 12 height 10
drag, startPoint x: 62, startPoint y: 194, endPoint x: 162, endPoint y: 199, distance: 100.2
click at [70, 35] on icon "keyboard" at bounding box center [74, 38] width 8 height 10
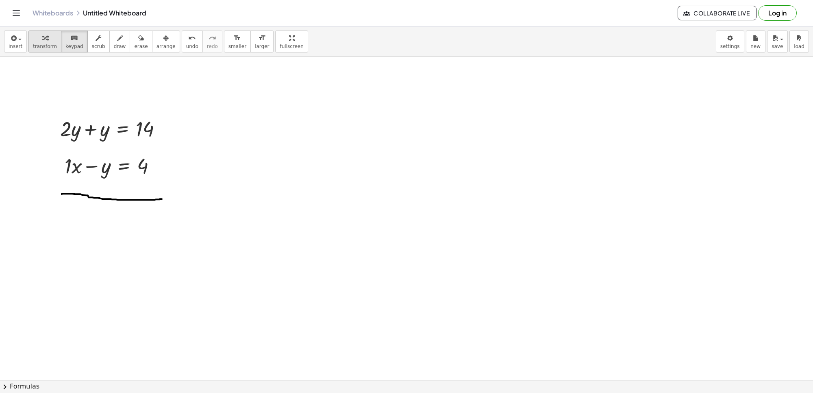
click at [42, 43] on icon "button" at bounding box center [45, 38] width 6 height 10
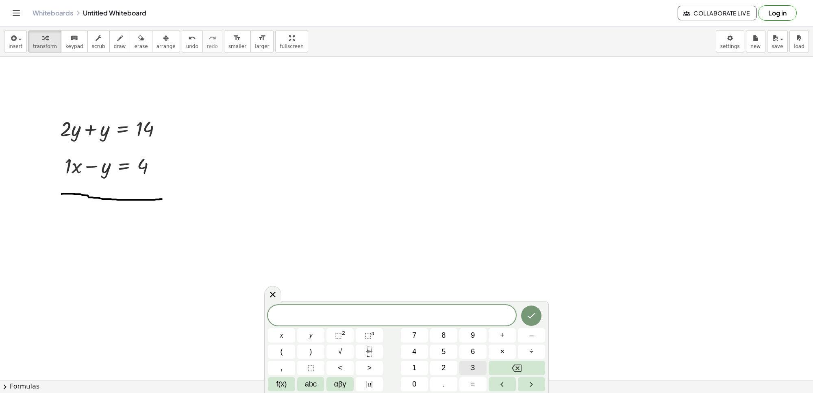
click at [468, 366] on button "3" at bounding box center [472, 368] width 27 height 14
click at [497, 346] on button "×" at bounding box center [502, 351] width 27 height 14
click at [408, 368] on button "1" at bounding box center [414, 368] width 27 height 14
click at [415, 367] on button "1" at bounding box center [414, 368] width 27 height 14
click at [438, 329] on button "8" at bounding box center [443, 335] width 27 height 14
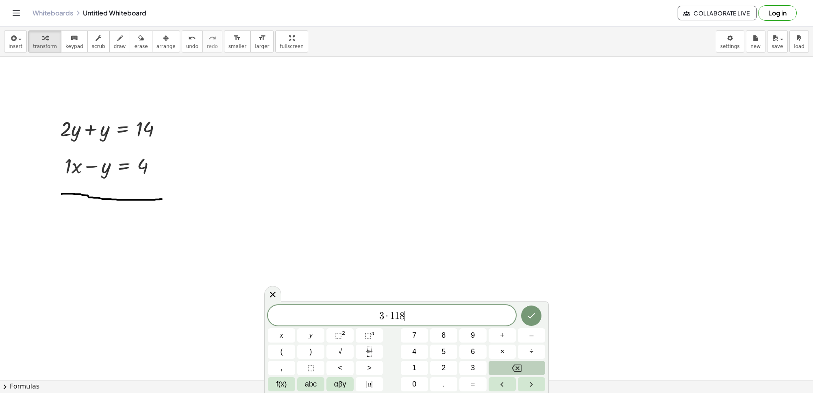
click at [519, 361] on button "Backspace" at bounding box center [517, 368] width 57 height 14
click at [442, 334] on span "8" at bounding box center [444, 335] width 4 height 11
click at [532, 311] on icon "Done" at bounding box center [532, 316] width 10 height 10
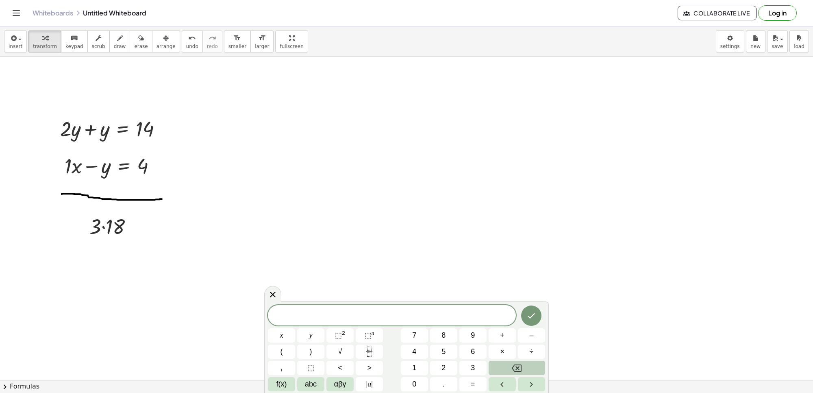
click at [533, 370] on button "Backspace" at bounding box center [517, 368] width 57 height 14
click at [305, 321] on span "​" at bounding box center [392, 315] width 248 height 11
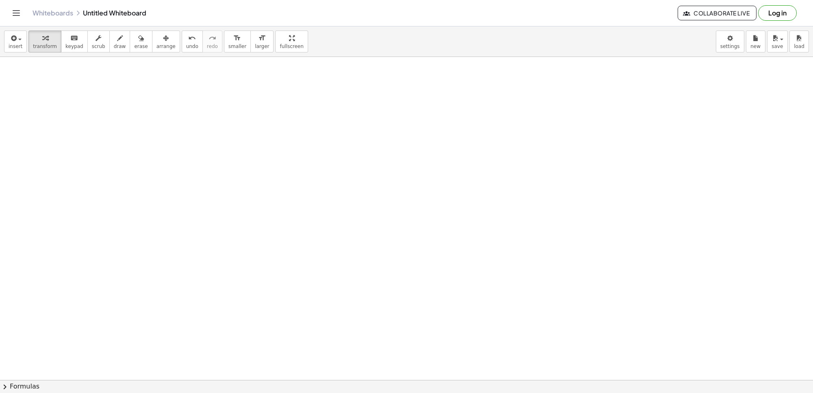
scroll to position [1816, 0]
drag, startPoint x: 80, startPoint y: 239, endPoint x: 80, endPoint y: 234, distance: 4.9
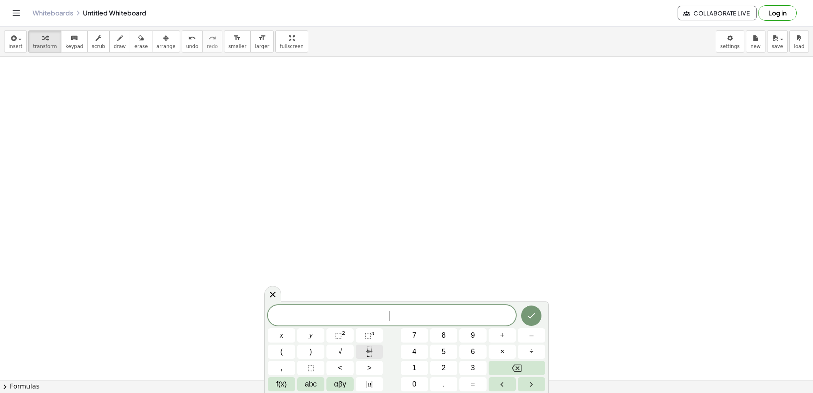
click at [373, 351] on icon "Fraction" at bounding box center [369, 351] width 10 height 10
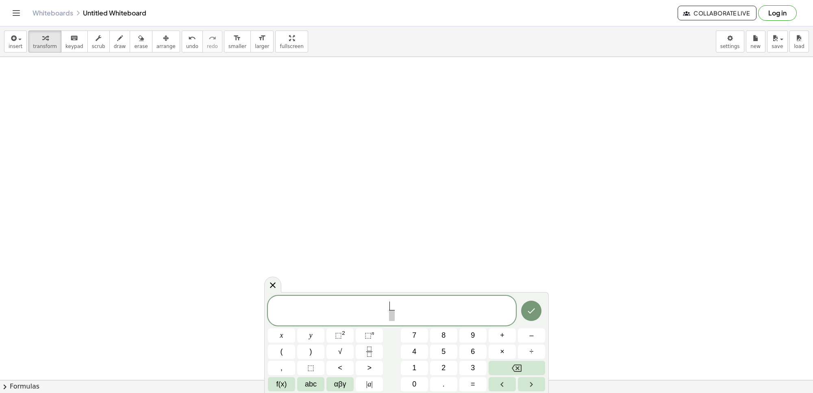
click at [397, 311] on span "​ ​" at bounding box center [392, 312] width 248 height 22
click at [513, 370] on icon "Backspace" at bounding box center [517, 368] width 10 height 10
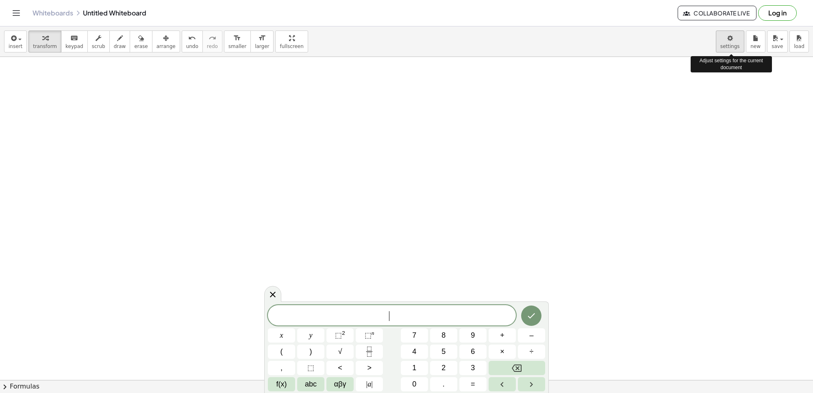
click at [738, 45] on body "Graspable Math Activities Get Started Activity Bank Assigned Work Classes White…" at bounding box center [406, 196] width 813 height 393
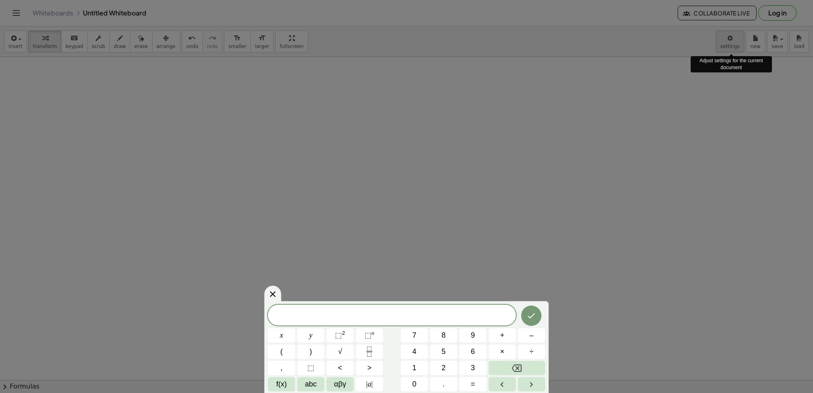
click at [734, 31] on div at bounding box center [406, 196] width 813 height 393
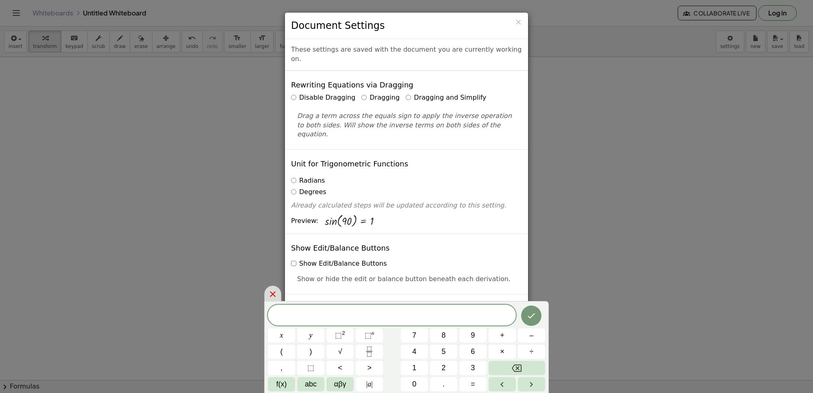
click at [271, 298] on icon at bounding box center [273, 294] width 10 height 10
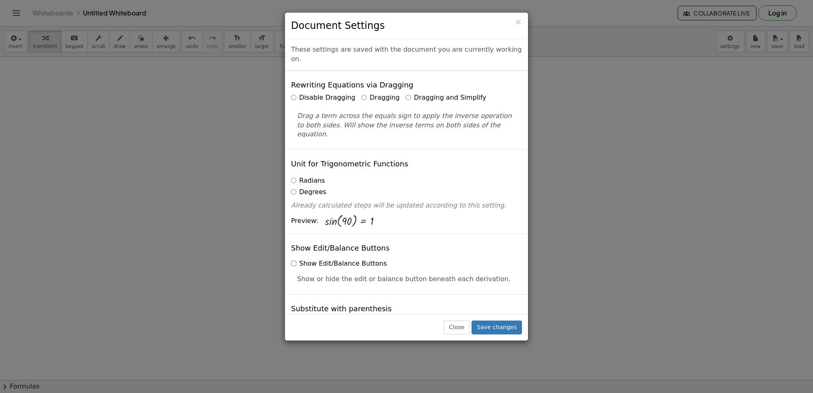
click at [406, 93] on label "Dragging and Simplify" at bounding box center [446, 97] width 81 height 9
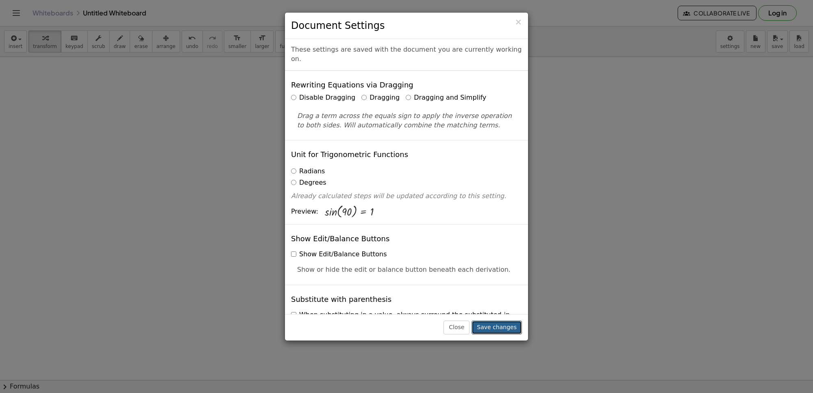
click at [496, 327] on button "Save changes" at bounding box center [497, 327] width 50 height 14
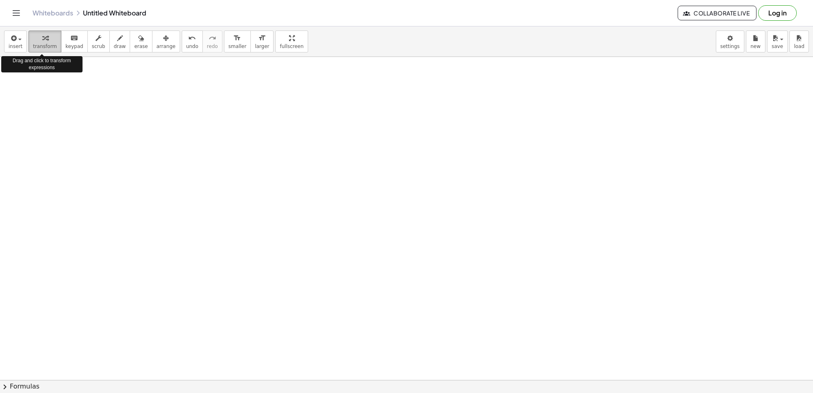
click at [41, 45] on span "transform" at bounding box center [45, 47] width 24 height 6
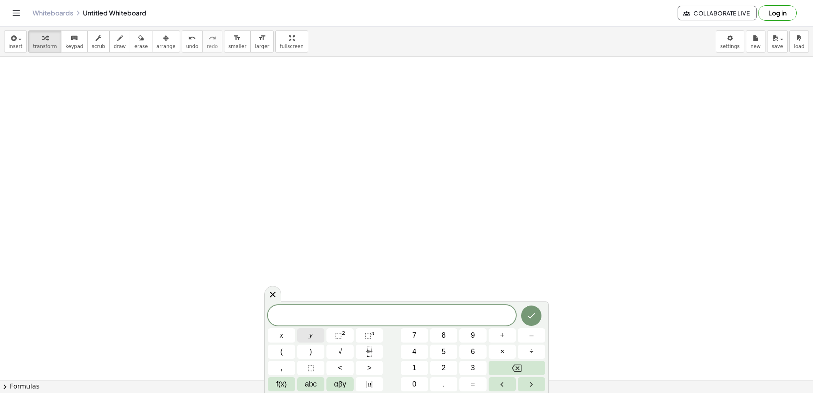
click at [312, 332] on span "y" at bounding box center [310, 335] width 3 height 11
click at [510, 338] on button "+" at bounding box center [502, 335] width 27 height 14
click at [446, 368] on button "2" at bounding box center [443, 368] width 27 height 14
click at [277, 329] on button "x" at bounding box center [281, 335] width 27 height 14
click at [473, 384] on span "=" at bounding box center [473, 384] width 4 height 11
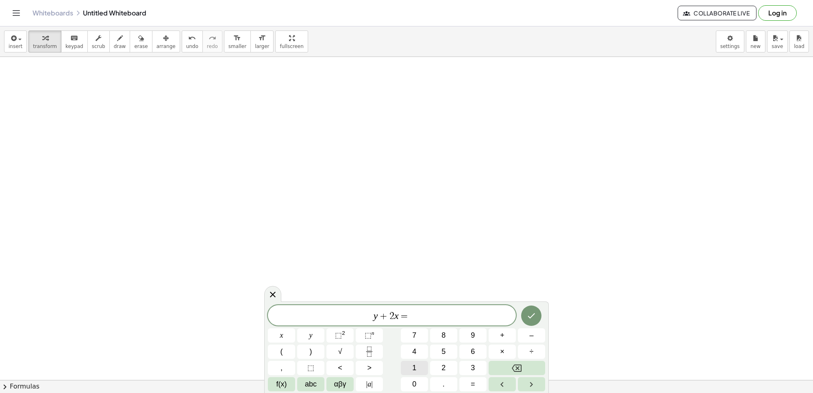
click at [412, 362] on button "1" at bounding box center [414, 368] width 27 height 14
click at [411, 377] on button "0" at bounding box center [414, 384] width 27 height 14
click at [531, 310] on button "Done" at bounding box center [531, 315] width 20 height 20
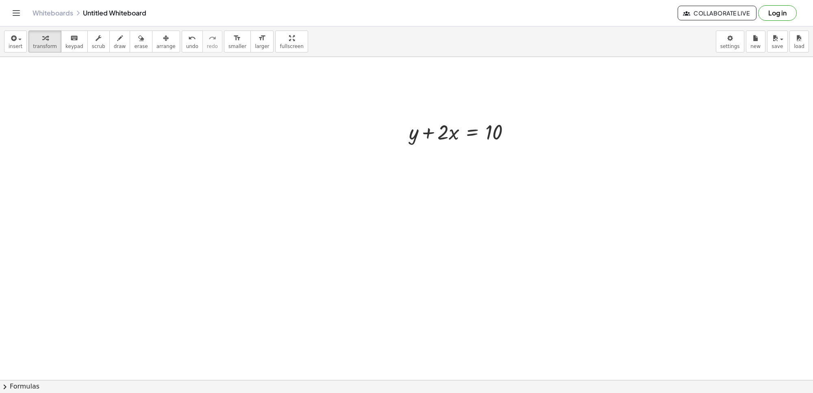
scroll to position [1936, 0]
drag, startPoint x: 428, startPoint y: 131, endPoint x: 515, endPoint y: 135, distance: 87.1
click at [515, 135] on div at bounding box center [463, 125] width 116 height 28
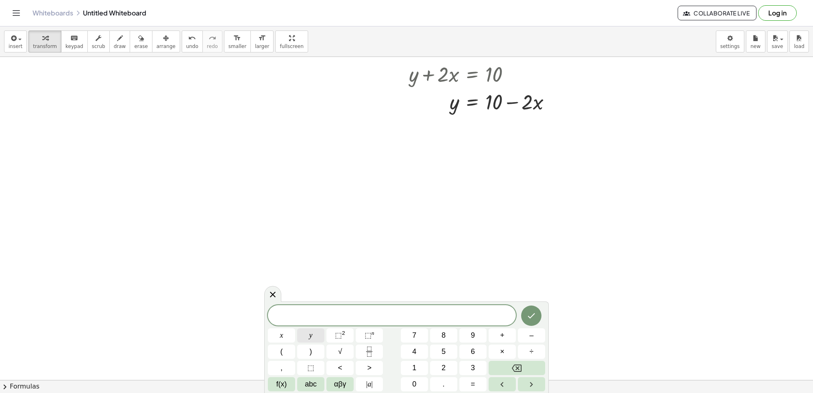
click at [312, 332] on button "y" at bounding box center [310, 335] width 27 height 14
click at [523, 336] on button "–" at bounding box center [531, 335] width 27 height 14
click at [438, 348] on button "5" at bounding box center [443, 351] width 27 height 14
click at [459, 328] on div "x" at bounding box center [472, 335] width 27 height 14
click at [467, 379] on button "=" at bounding box center [472, 384] width 27 height 14
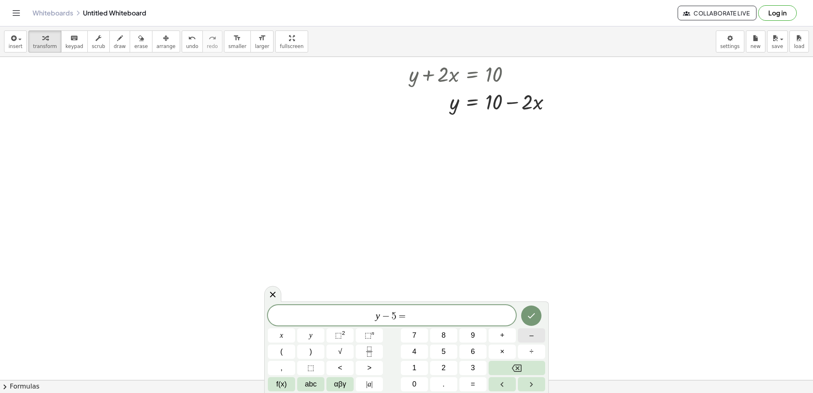
click at [525, 328] on button "–" at bounding box center [531, 335] width 27 height 14
click at [444, 362] on button "2" at bounding box center [443, 368] width 27 height 14
click at [535, 311] on icon "Done" at bounding box center [532, 316] width 10 height 10
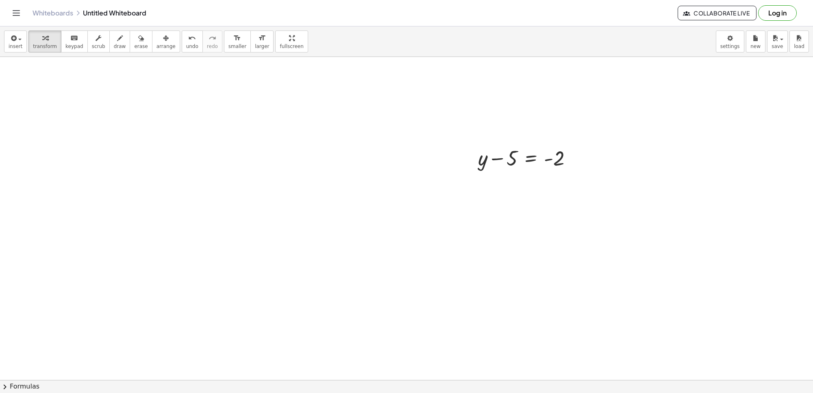
scroll to position [2139, 0]
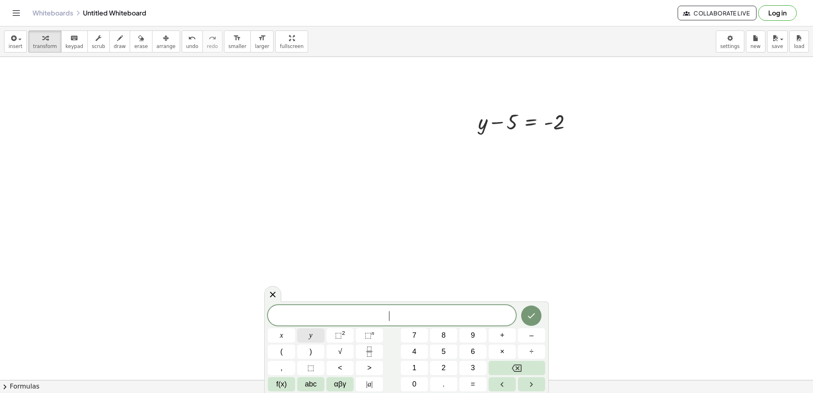
click at [314, 338] on button "y" at bounding box center [310, 335] width 27 height 14
click at [533, 334] on span "–" at bounding box center [531, 335] width 4 height 11
click at [521, 338] on button "–" at bounding box center [531, 335] width 27 height 14
click at [528, 364] on button "Backspace" at bounding box center [517, 368] width 57 height 14
click at [439, 350] on button "5" at bounding box center [443, 351] width 27 height 14
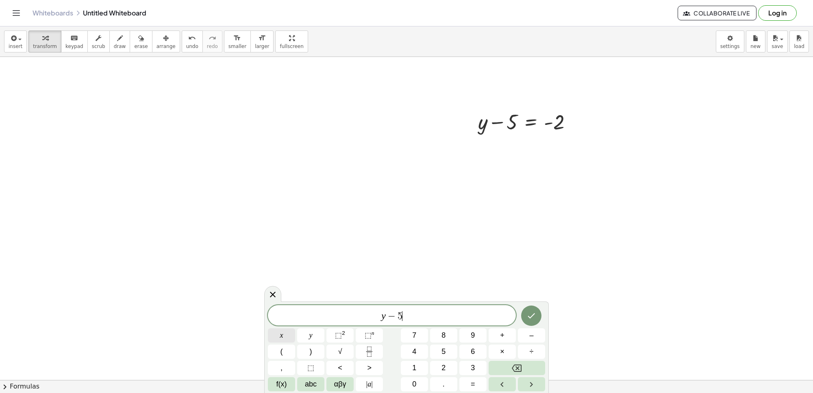
click at [279, 328] on button "x" at bounding box center [281, 335] width 27 height 14
click at [476, 379] on button "=" at bounding box center [472, 384] width 27 height 14
click at [531, 334] on span "–" at bounding box center [531, 335] width 4 height 11
click at [450, 366] on button "2" at bounding box center [443, 368] width 27 height 14
click at [533, 310] on button "Done" at bounding box center [531, 315] width 20 height 20
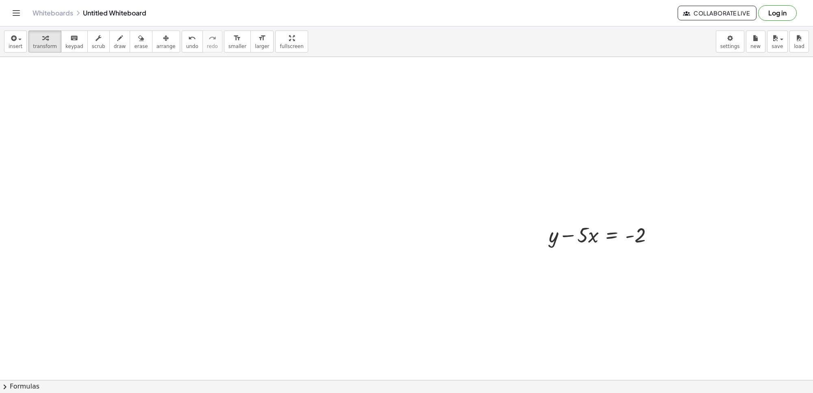
scroll to position [2258, 0]
click at [578, 224] on div at bounding box center [604, 220] width 119 height 28
drag, startPoint x: 584, startPoint y: 231, endPoint x: 580, endPoint y: 236, distance: 6.4
click at [580, 236] on div "· 5 + y − · 5 · x = - 2" at bounding box center [601, 220] width 129 height 32
drag, startPoint x: 575, startPoint y: 227, endPoint x: 670, endPoint y: 226, distance: 94.8
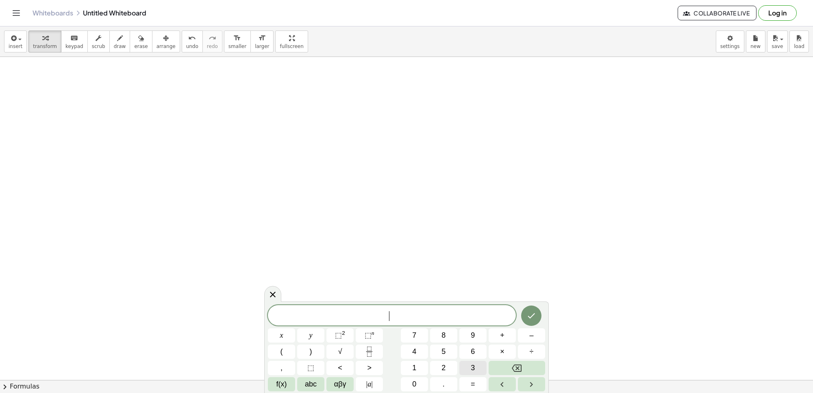
click at [470, 369] on button "3" at bounding box center [472, 368] width 27 height 14
click at [299, 331] on button "y" at bounding box center [310, 335] width 27 height 14
click at [507, 333] on button "+" at bounding box center [502, 335] width 27 height 14
click at [407, 361] on button "1" at bounding box center [414, 368] width 27 height 14
click at [445, 365] on span "2" at bounding box center [444, 367] width 4 height 11
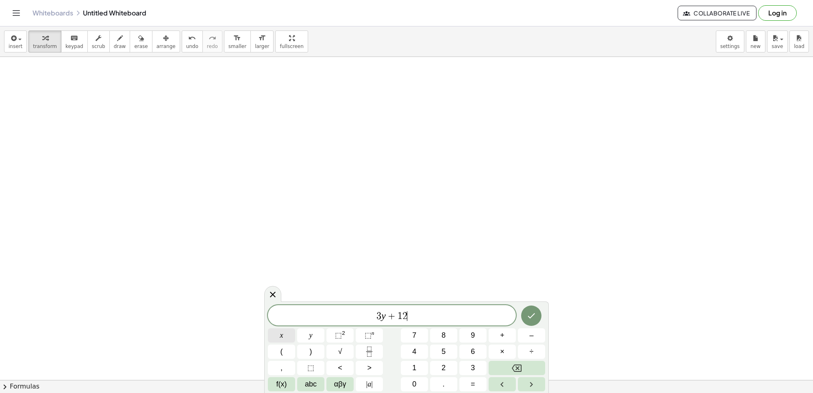
click at [280, 334] on span "x" at bounding box center [281, 335] width 3 height 11
click at [475, 378] on button "=" at bounding box center [472, 384] width 27 height 14
click at [415, 361] on button "1" at bounding box center [414, 368] width 27 height 14
click at [437, 346] on button "5" at bounding box center [443, 351] width 27 height 14
click at [534, 313] on icon "Done" at bounding box center [532, 316] width 10 height 10
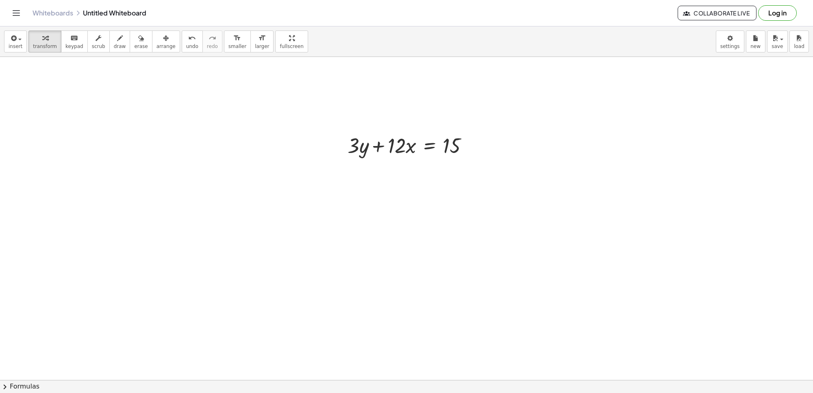
scroll to position [2632, 0]
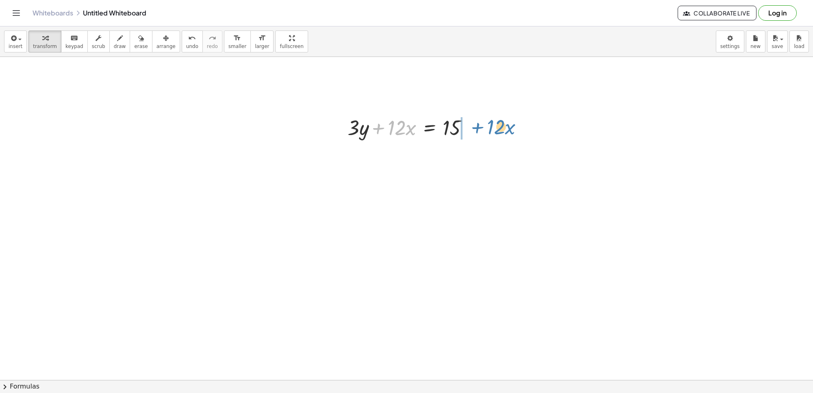
drag, startPoint x: 381, startPoint y: 127, endPoint x: 480, endPoint y: 126, distance: 99.2
click at [480, 126] on div "+ · 12 · x + · 3 · y + · 12 · x = 15" at bounding box center [408, 127] width 146 height 32
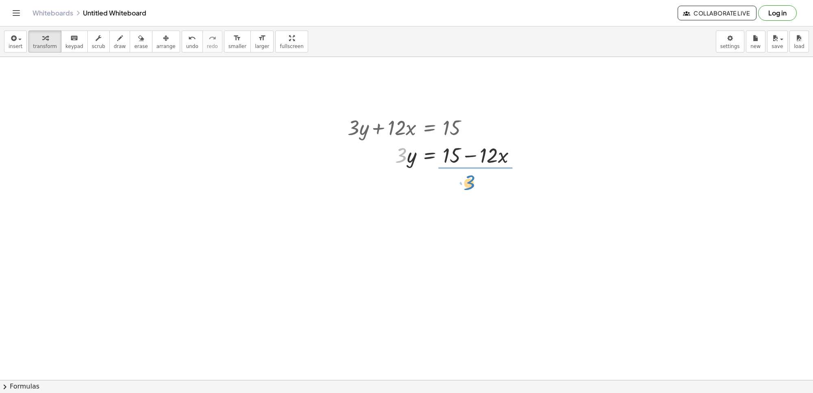
drag, startPoint x: 398, startPoint y: 153, endPoint x: 466, endPoint y: 180, distance: 73.5
drag, startPoint x: 468, startPoint y: 198, endPoint x: 463, endPoint y: 184, distance: 15.4
click at [463, 184] on div at bounding box center [435, 188] width 183 height 41
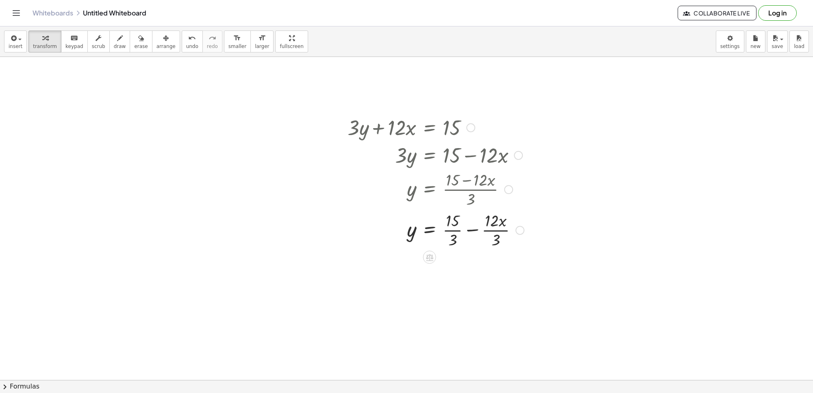
click at [448, 227] on div at bounding box center [436, 229] width 185 height 41
click at [488, 268] on div at bounding box center [436, 270] width 185 height 41
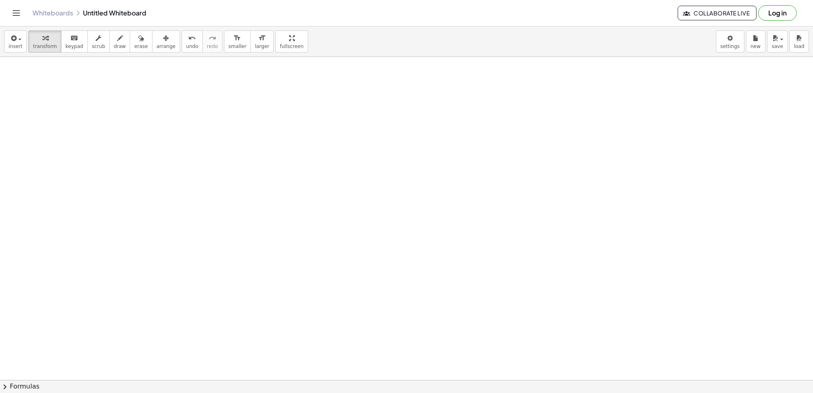
scroll to position [2903, 0]
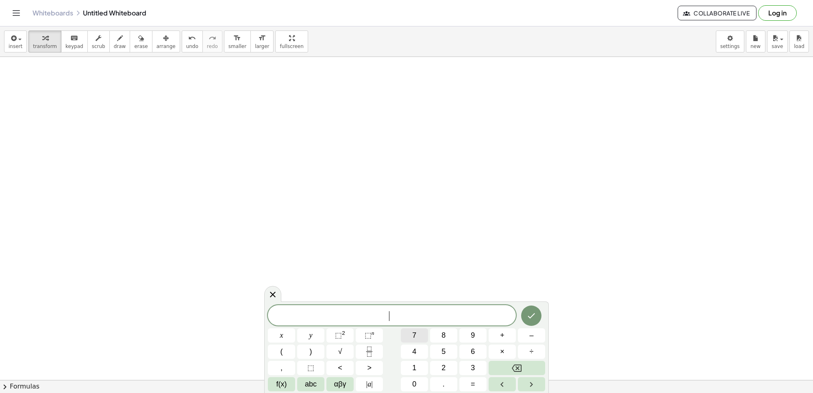
click at [413, 329] on button "7" at bounding box center [414, 335] width 27 height 14
click at [314, 332] on button "y" at bounding box center [310, 335] width 27 height 14
click at [533, 330] on span "–" at bounding box center [531, 335] width 4 height 11
click at [440, 364] on button "2" at bounding box center [443, 368] width 27 height 14
click at [420, 364] on button "1" at bounding box center [414, 368] width 27 height 14
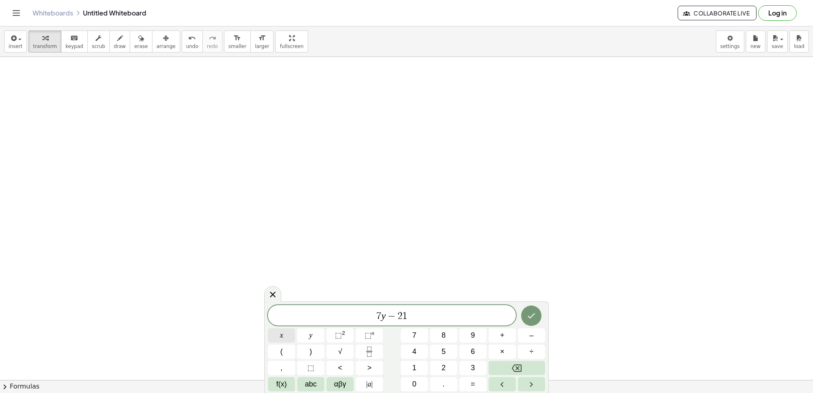
click at [285, 331] on button "x" at bounding box center [281, 335] width 27 height 14
click at [477, 381] on button "=" at bounding box center [472, 384] width 27 height 14
click at [468, 383] on button "=" at bounding box center [472, 384] width 27 height 14
click at [512, 366] on icon "Backspace" at bounding box center [517, 368] width 10 height 10
click at [414, 330] on span "7" at bounding box center [414, 335] width 4 height 11
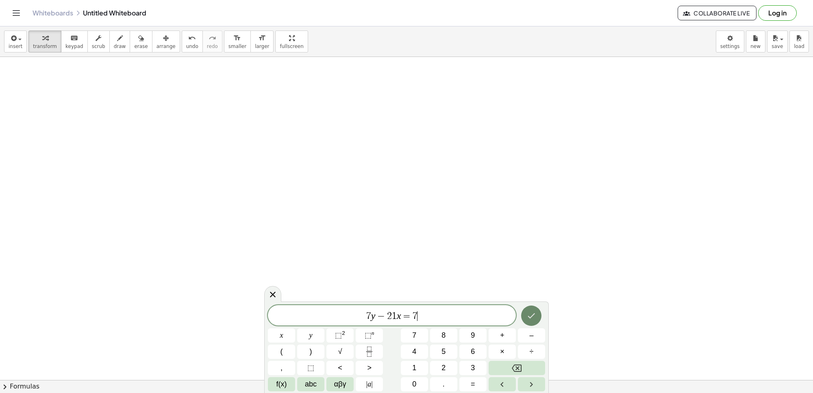
click at [529, 316] on icon "Done" at bounding box center [531, 315] width 7 height 5
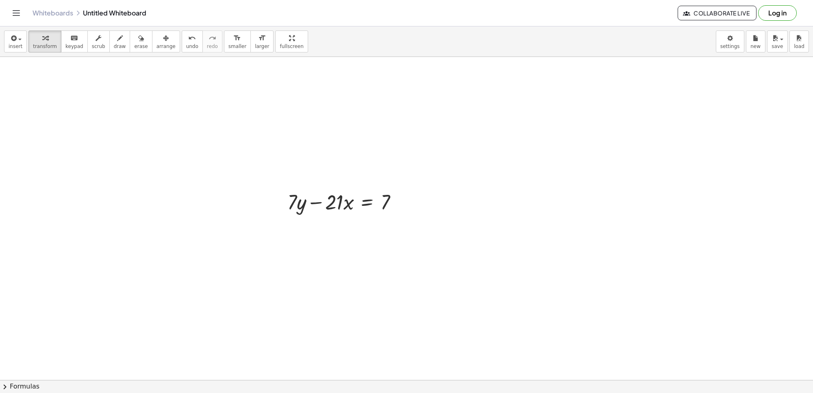
scroll to position [3005, 0]
drag, startPoint x: 329, startPoint y: 184, endPoint x: 333, endPoint y: 181, distance: 4.7
click at [333, 181] on div at bounding box center [345, 176] width 125 height 28
drag, startPoint x: 324, startPoint y: 170, endPoint x: 409, endPoint y: 176, distance: 84.4
click at [409, 176] on div "− · 21 · x + · 7 · y − · 21 · x = 7" at bounding box center [342, 176] width 135 height 32
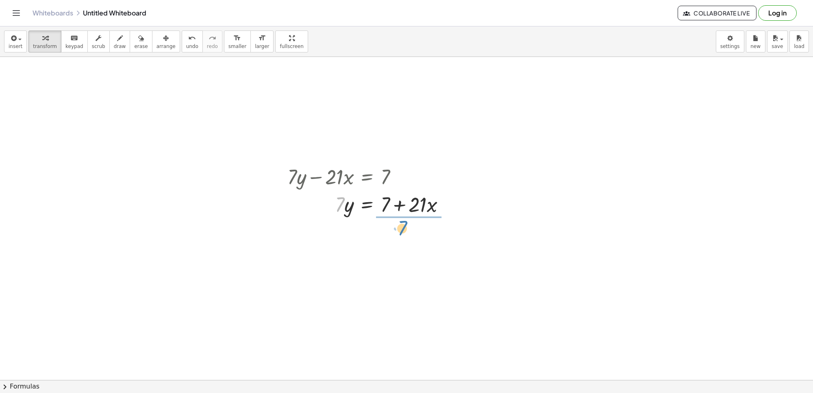
drag, startPoint x: 340, startPoint y: 200, endPoint x: 404, endPoint y: 224, distance: 67.8
click at [403, 243] on div at bounding box center [369, 238] width 172 height 41
drag, startPoint x: 400, startPoint y: 252, endPoint x: 397, endPoint y: 241, distance: 11.3
click at [397, 241] on div at bounding box center [369, 238] width 172 height 41
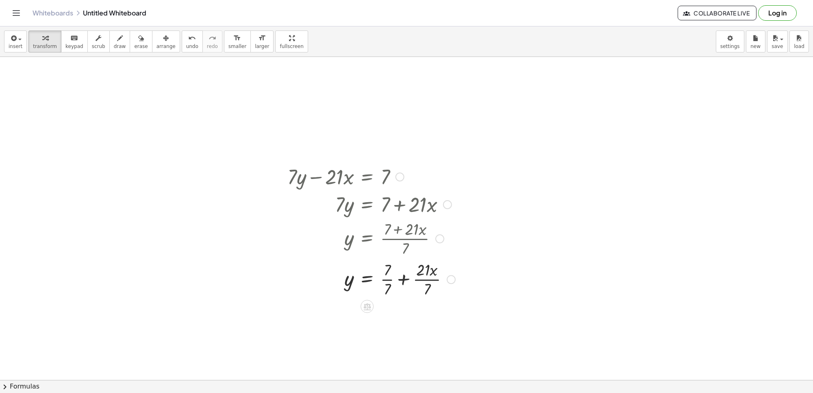
click at [382, 280] on div at bounding box center [371, 278] width 176 height 41
click at [415, 318] on div at bounding box center [371, 319] width 176 height 41
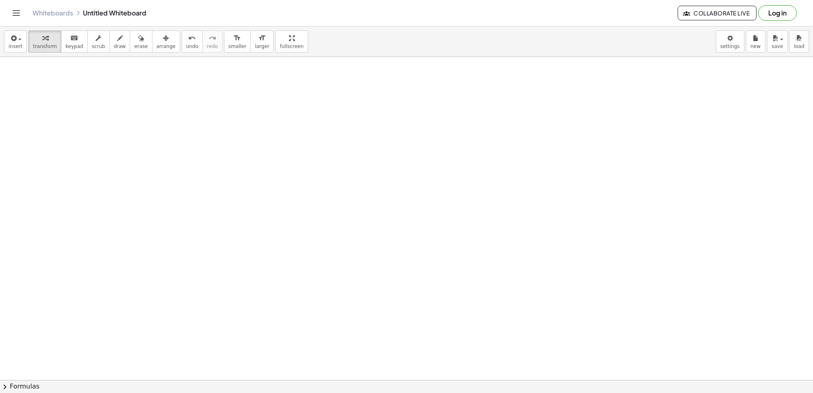
scroll to position [3378, 0]
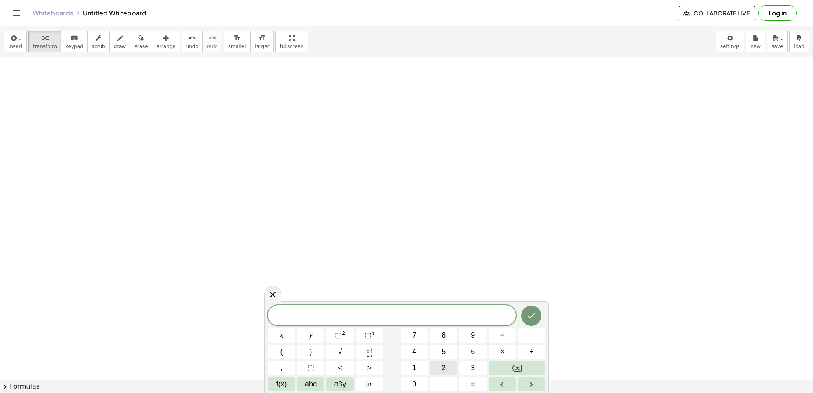
click at [439, 364] on button "2" at bounding box center [443, 368] width 27 height 14
click at [310, 334] on span "y" at bounding box center [310, 335] width 3 height 11
click at [512, 329] on button "+" at bounding box center [502, 335] width 27 height 14
click at [272, 332] on button "x" at bounding box center [281, 335] width 27 height 14
click at [483, 384] on button "=" at bounding box center [472, 384] width 27 height 14
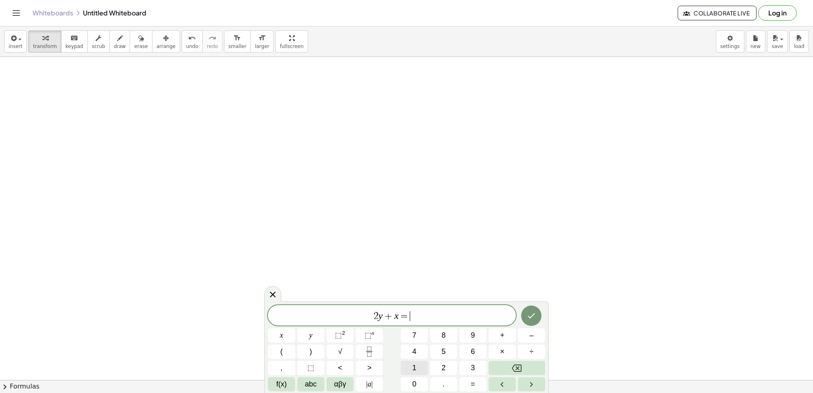
click at [416, 365] on span "1" at bounding box center [414, 367] width 4 height 11
click at [411, 383] on button "0" at bounding box center [414, 384] width 27 height 14
click at [528, 318] on icon "Done" at bounding box center [532, 316] width 10 height 10
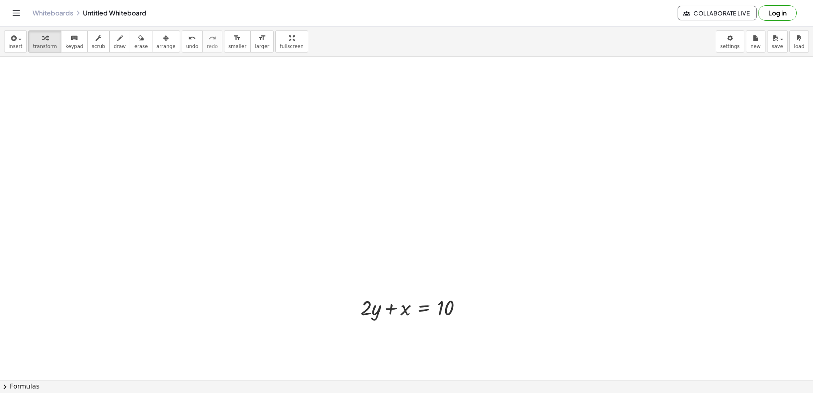
scroll to position [3531, 0]
drag, startPoint x: 369, startPoint y: 156, endPoint x: 370, endPoint y: 152, distance: 4.2
click at [370, 152] on div at bounding box center [415, 155] width 116 height 28
drag, startPoint x: 368, startPoint y: 157, endPoint x: 369, endPoint y: 152, distance: 4.9
click at [369, 152] on div at bounding box center [415, 155] width 116 height 28
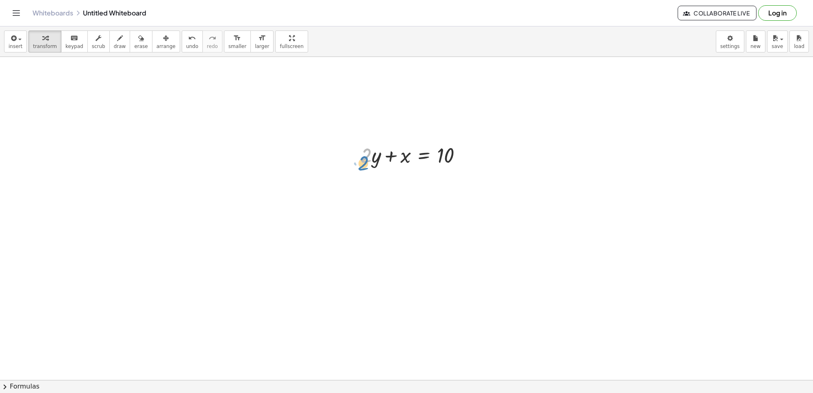
drag, startPoint x: 370, startPoint y: 160, endPoint x: 361, endPoint y: 157, distance: 9.9
click at [361, 157] on div at bounding box center [415, 155] width 116 height 28
drag, startPoint x: 369, startPoint y: 157, endPoint x: 365, endPoint y: 160, distance: 4.4
click at [365, 161] on div at bounding box center [415, 155] width 116 height 28
drag, startPoint x: 370, startPoint y: 157, endPoint x: 372, endPoint y: 166, distance: 8.8
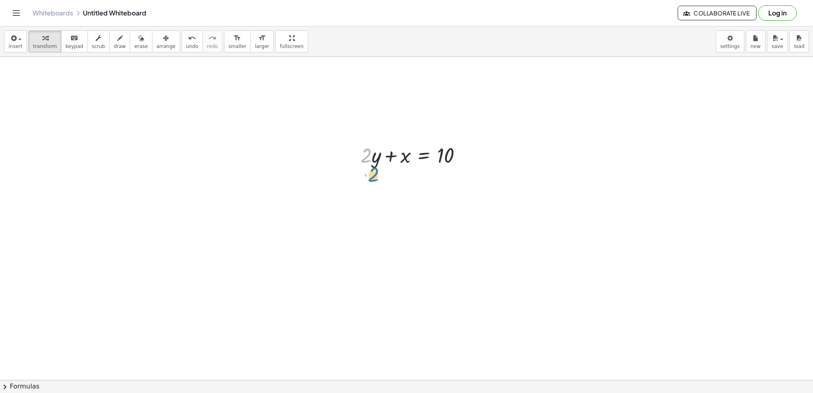
click at [372, 166] on div at bounding box center [415, 155] width 116 height 28
drag, startPoint x: 375, startPoint y: 157, endPoint x: 372, endPoint y: 145, distance: 11.6
click at [375, 153] on div at bounding box center [415, 155] width 116 height 28
click at [371, 145] on div at bounding box center [415, 155] width 116 height 28
drag, startPoint x: 371, startPoint y: 155, endPoint x: 353, endPoint y: 155, distance: 17.9
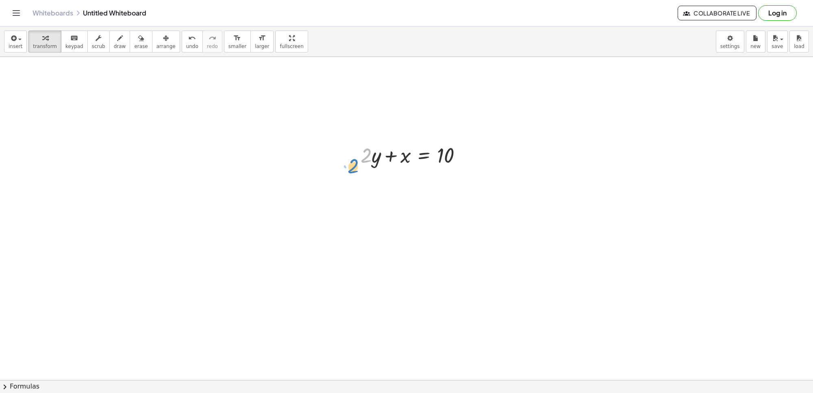
click at [353, 157] on div "· 2 + · 2 · y + x = 10" at bounding box center [411, 155] width 126 height 32
drag, startPoint x: 373, startPoint y: 158, endPoint x: 365, endPoint y: 159, distance: 8.2
click at [370, 156] on div at bounding box center [415, 155] width 116 height 28
drag, startPoint x: 367, startPoint y: 149, endPoint x: 372, endPoint y: 156, distance: 8.7
click at [372, 156] on div at bounding box center [415, 155] width 116 height 28
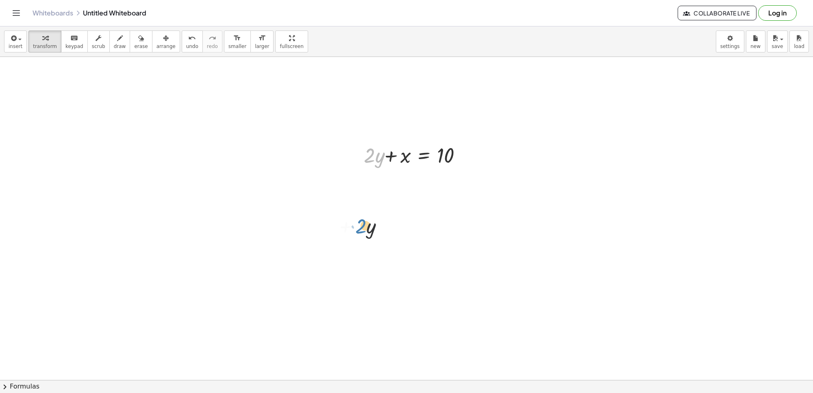
drag, startPoint x: 370, startPoint y: 159, endPoint x: 311, endPoint y: 175, distance: 60.7
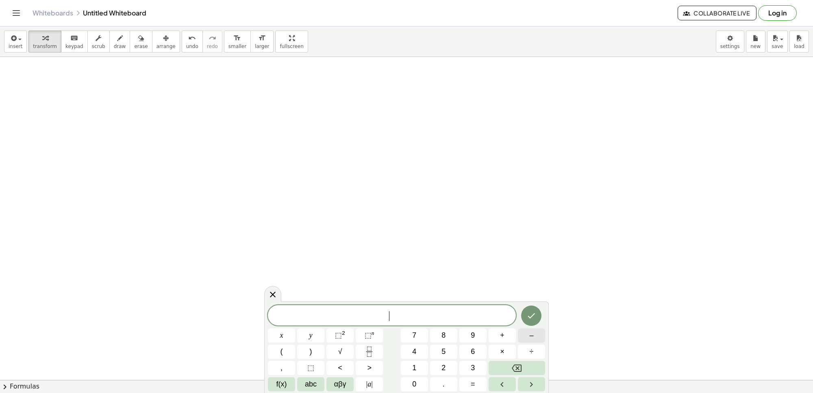
click at [527, 331] on button "–" at bounding box center [531, 335] width 27 height 14
click at [437, 346] on button "5" at bounding box center [443, 351] width 27 height 14
click at [302, 334] on button "y" at bounding box center [310, 335] width 27 height 14
click at [497, 332] on button "+" at bounding box center [502, 335] width 27 height 14
click at [278, 334] on button "x" at bounding box center [281, 335] width 27 height 14
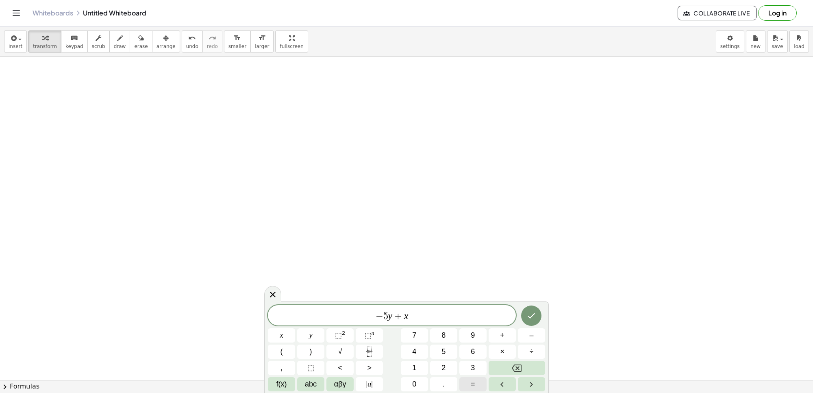
click at [471, 379] on span "=" at bounding box center [473, 384] width 4 height 11
click at [443, 361] on button "2" at bounding box center [443, 368] width 27 height 14
click at [525, 310] on button "Done" at bounding box center [531, 315] width 20 height 20
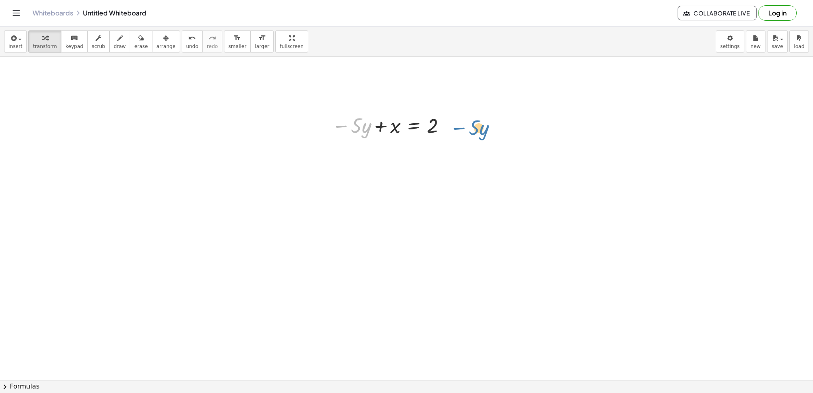
drag, startPoint x: 341, startPoint y: 125, endPoint x: 459, endPoint y: 127, distance: 118.8
drag, startPoint x: 338, startPoint y: 121, endPoint x: 446, endPoint y: 120, distance: 108.2
click at [446, 120] on div at bounding box center [390, 125] width 125 height 28
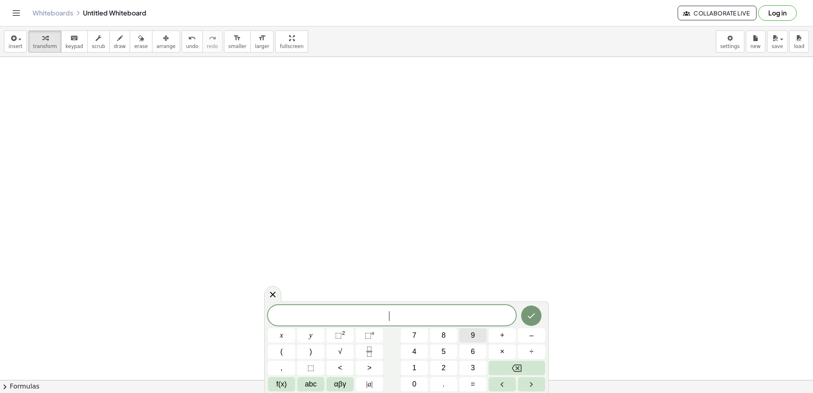
click at [468, 331] on button "9" at bounding box center [472, 335] width 27 height 14
click at [303, 339] on button "y" at bounding box center [310, 335] width 27 height 14
click at [500, 335] on span "+" at bounding box center [502, 335] width 4 height 11
click at [467, 364] on button "3" at bounding box center [472, 368] width 27 height 14
click at [275, 328] on button "x" at bounding box center [281, 335] width 27 height 14
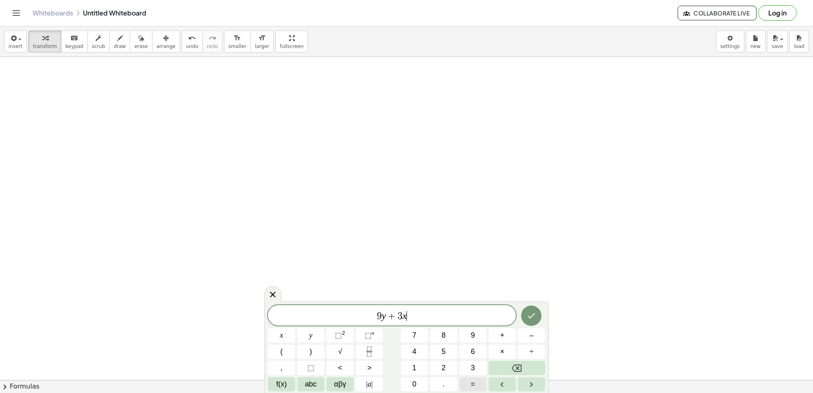
click at [472, 379] on span "=" at bounding box center [473, 384] width 4 height 11
click at [414, 363] on span "1" at bounding box center [414, 367] width 4 height 11
click at [438, 351] on button "5" at bounding box center [443, 351] width 27 height 14
click at [532, 313] on icon "Done" at bounding box center [532, 316] width 10 height 10
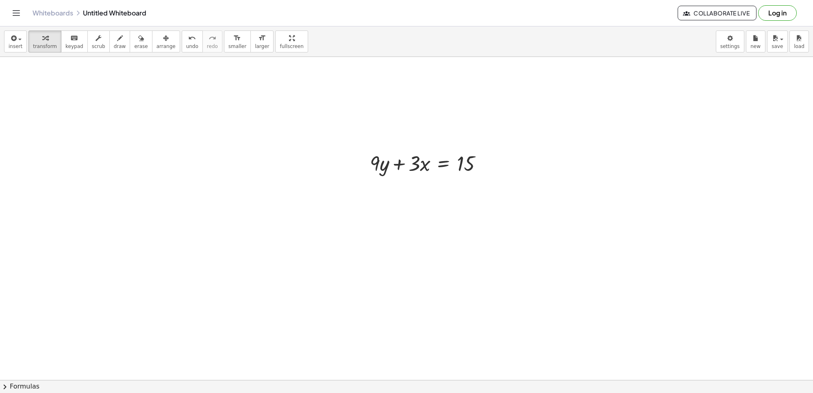
scroll to position [4244, 0]
drag, startPoint x: 375, startPoint y: 119, endPoint x: 386, endPoint y: 143, distance: 27.1
drag, startPoint x: 388, startPoint y: 125, endPoint x: 393, endPoint y: 147, distance: 22.0
drag, startPoint x: 393, startPoint y: 147, endPoint x: 351, endPoint y: 133, distance: 44.2
drag, startPoint x: 351, startPoint y: 133, endPoint x: 408, endPoint y: 79, distance: 78.0
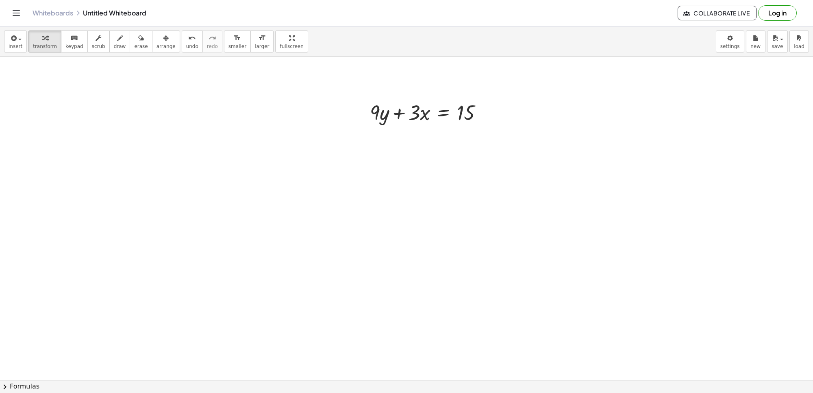
drag, startPoint x: 408, startPoint y: 79, endPoint x: 371, endPoint y: 151, distance: 80.6
drag, startPoint x: 371, startPoint y: 151, endPoint x: 311, endPoint y: 204, distance: 79.8
drag, startPoint x: 311, startPoint y: 204, endPoint x: 271, endPoint y: 226, distance: 46.4
drag, startPoint x: 271, startPoint y: 226, endPoint x: 392, endPoint y: 283, distance: 133.9
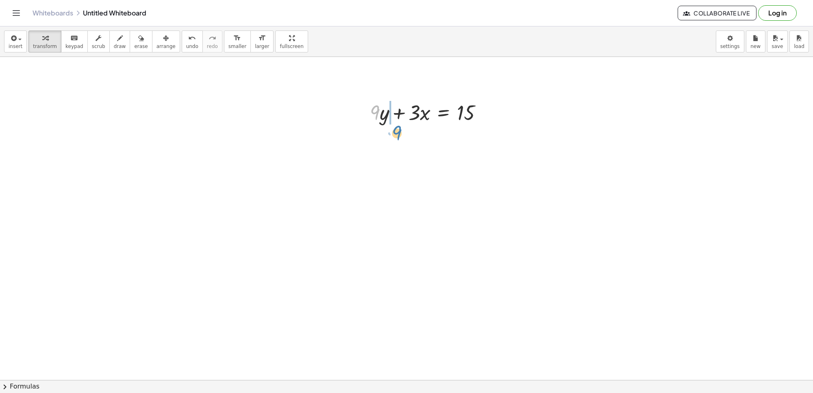
drag, startPoint x: 374, startPoint y: 114, endPoint x: 382, endPoint y: 126, distance: 14.3
drag, startPoint x: 373, startPoint y: 152, endPoint x: 383, endPoint y: 151, distance: 9.8
click at [381, 151] on div at bounding box center [429, 140] width 127 height 28
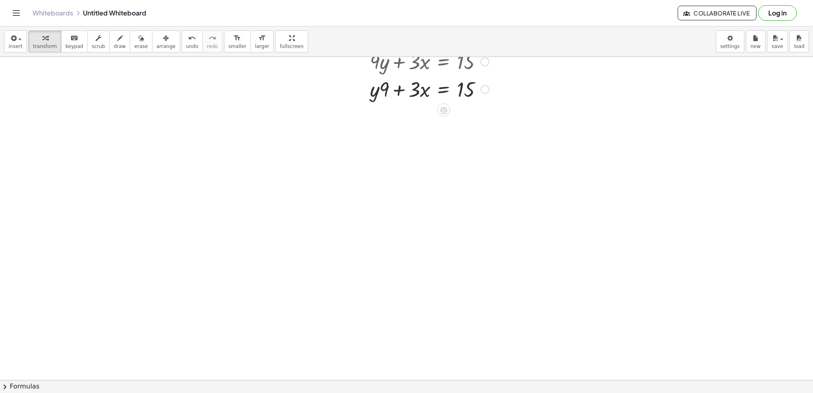
scroll to position [4448, 0]
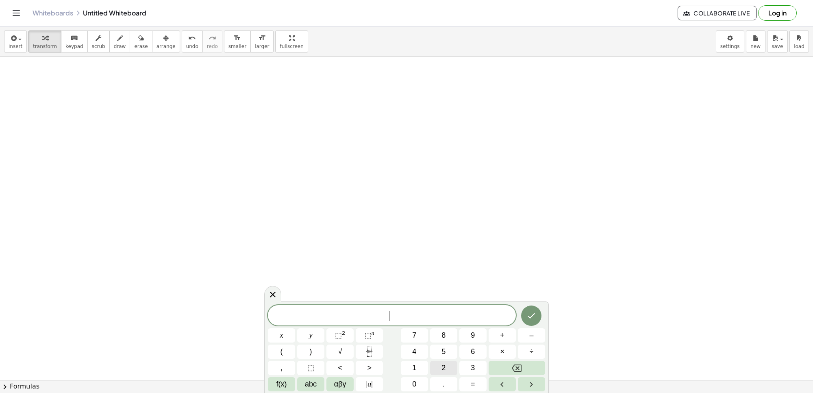
click at [448, 363] on button "2" at bounding box center [443, 368] width 27 height 14
click at [309, 329] on button "y" at bounding box center [310, 335] width 27 height 14
click at [501, 332] on span "+" at bounding box center [502, 335] width 4 height 11
click at [277, 332] on button "x" at bounding box center [281, 335] width 27 height 14
click at [531, 315] on icon "Done" at bounding box center [532, 316] width 10 height 10
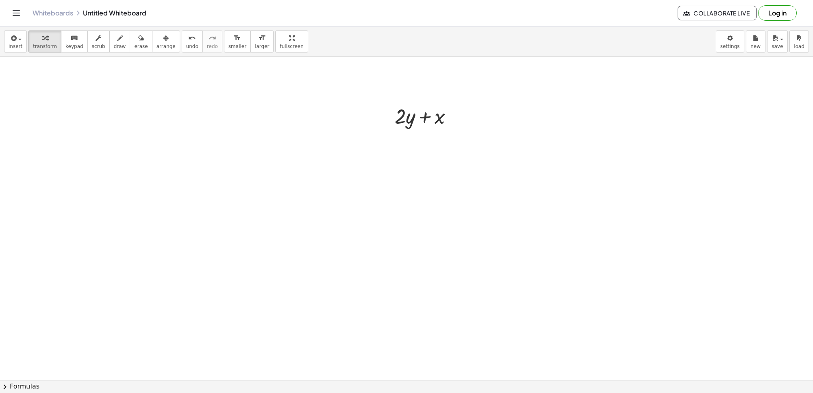
scroll to position [4499, 0]
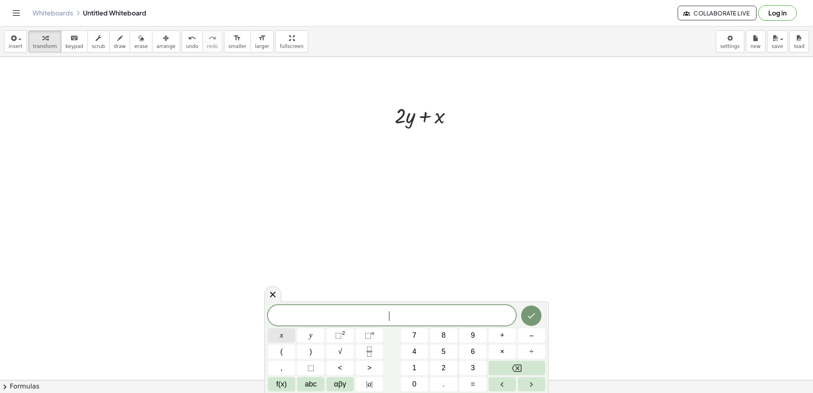
click at [273, 333] on button "x" at bounding box center [281, 335] width 27 height 14
click at [468, 379] on button "=" at bounding box center [472, 384] width 27 height 14
click at [445, 348] on span "5" at bounding box center [444, 351] width 4 height 11
click at [531, 311] on icon "Done" at bounding box center [532, 316] width 10 height 10
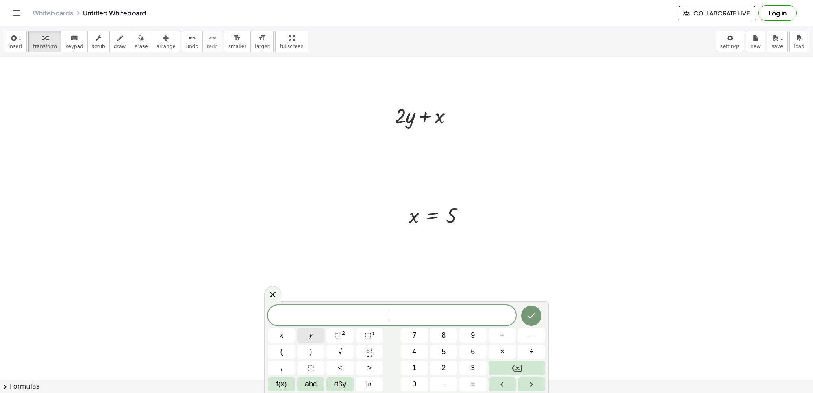
click at [304, 330] on button "y" at bounding box center [310, 335] width 27 height 14
click at [472, 379] on span "=" at bounding box center [473, 384] width 4 height 11
click at [462, 362] on button "3" at bounding box center [472, 368] width 27 height 14
click at [533, 318] on icon "Done" at bounding box center [532, 316] width 10 height 10
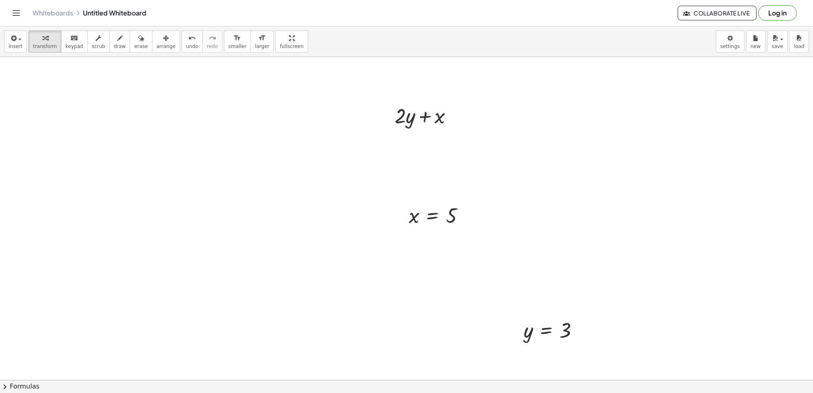
scroll to position [4516, 0]
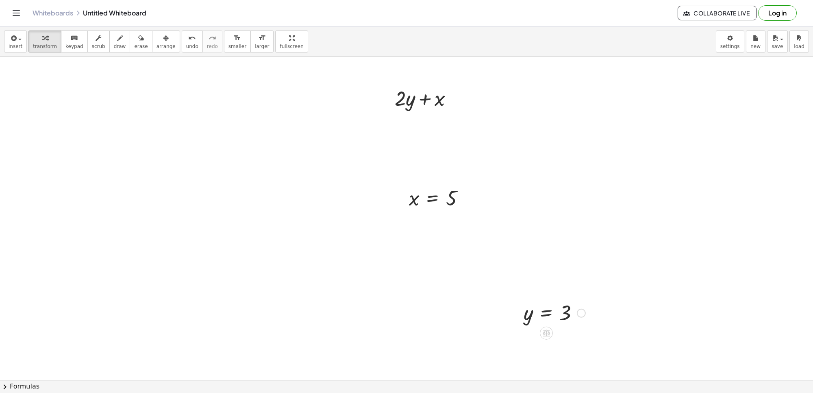
drag, startPoint x: 529, startPoint y: 316, endPoint x: 524, endPoint y: 303, distance: 13.3
drag, startPoint x: 527, startPoint y: 312, endPoint x: 411, endPoint y: 111, distance: 232.5
drag, startPoint x: 411, startPoint y: 197, endPoint x: 438, endPoint y: 123, distance: 78.9
click at [398, 127] on div at bounding box center [427, 125] width 80 height 28
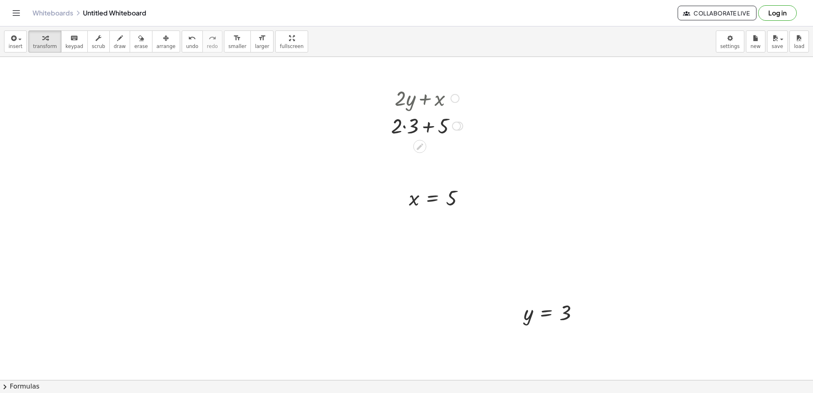
click at [404, 126] on div at bounding box center [427, 125] width 80 height 28
click at [420, 152] on div at bounding box center [427, 153] width 80 height 28
drag, startPoint x: 273, startPoint y: 221, endPoint x: 269, endPoint y: 224, distance: 4.6
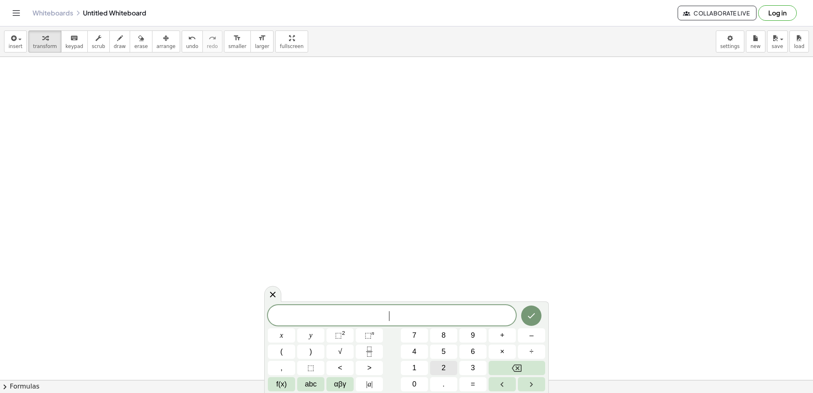
click at [444, 363] on span "2" at bounding box center [444, 367] width 4 height 11
click at [306, 331] on button "y" at bounding box center [310, 335] width 27 height 14
click at [497, 336] on button "+" at bounding box center [502, 335] width 27 height 14
click at [416, 366] on span "1" at bounding box center [414, 367] width 4 height 11
click at [416, 384] on span "0" at bounding box center [414, 384] width 4 height 11
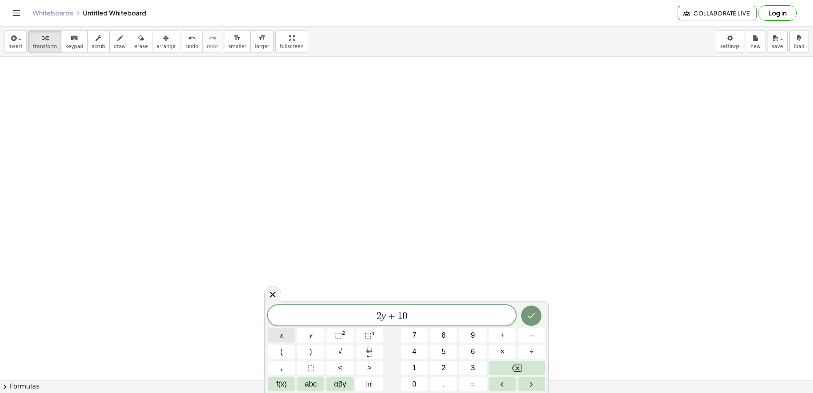
click at [275, 330] on button "x" at bounding box center [281, 335] width 27 height 14
click at [533, 308] on button "Done" at bounding box center [531, 315] width 20 height 20
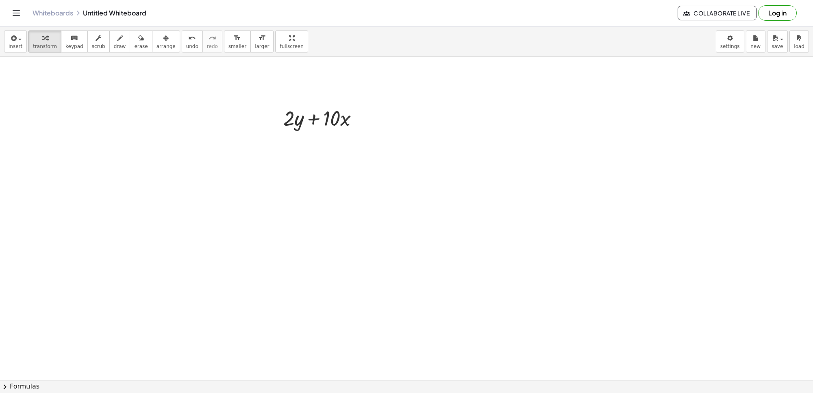
scroll to position [4941, 0]
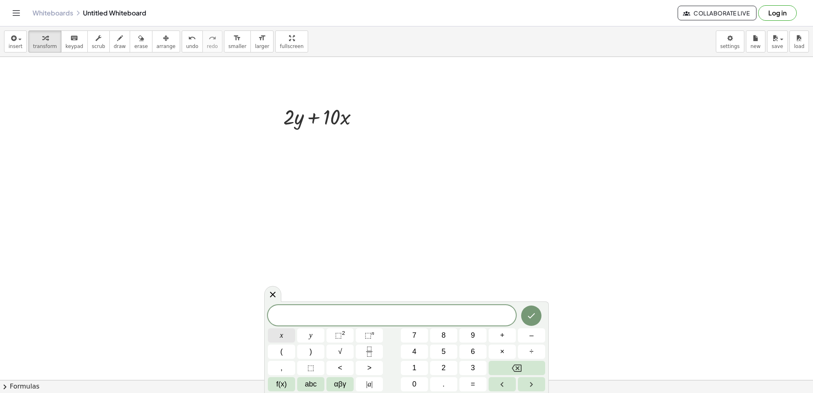
click at [288, 333] on button "x" at bounding box center [281, 335] width 27 height 14
click at [473, 381] on span "=" at bounding box center [473, 384] width 4 height 11
click at [527, 336] on button "–" at bounding box center [531, 335] width 27 height 14
click at [444, 348] on span "5" at bounding box center [444, 351] width 4 height 11
click at [531, 312] on icon "Done" at bounding box center [532, 316] width 10 height 10
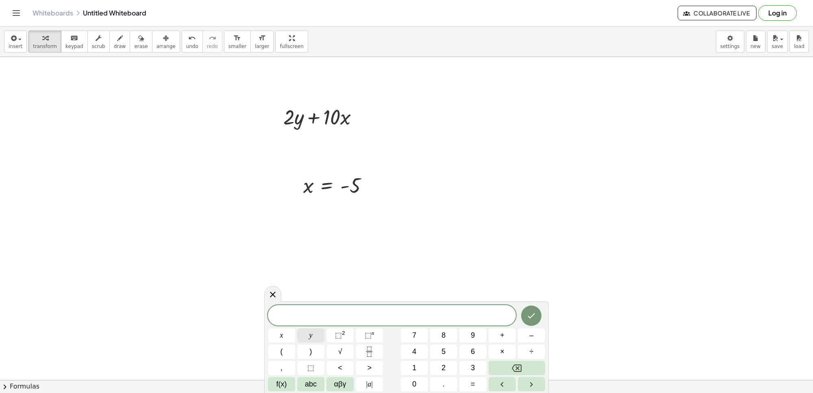
click at [308, 331] on button "y" at bounding box center [310, 335] width 27 height 14
click at [466, 378] on button "=" at bounding box center [472, 384] width 27 height 14
click at [405, 326] on div "y = x y ⬚ 2 ⬚ n 7 8 9 + – ( ) √ 4 5 6 × ÷ , ⬚ < > 1 2 3 f(x) abc αβγ | a | 0 . =" at bounding box center [406, 348] width 277 height 86
click at [408, 328] on button "7" at bounding box center [414, 335] width 27 height 14
click at [531, 314] on icon "Done" at bounding box center [532, 316] width 10 height 10
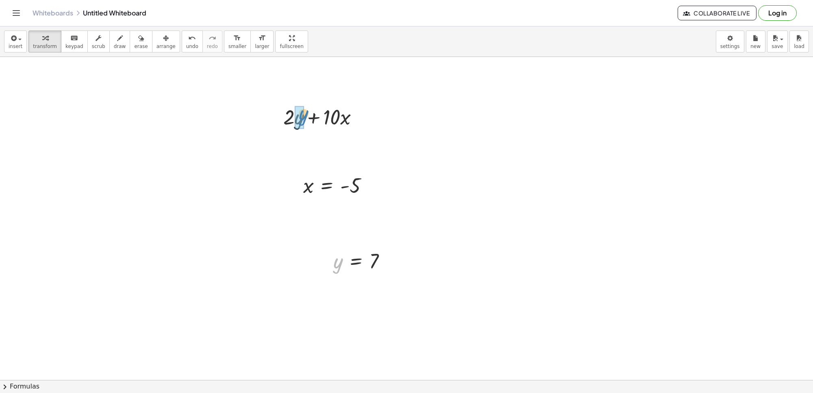
drag, startPoint x: 336, startPoint y: 264, endPoint x: 302, endPoint y: 116, distance: 152.0
drag, startPoint x: 307, startPoint y: 185, endPoint x: 344, endPoint y: 144, distance: 55.0
click at [285, 143] on div at bounding box center [324, 144] width 109 height 28
click at [333, 144] on div at bounding box center [324, 144] width 102 height 28
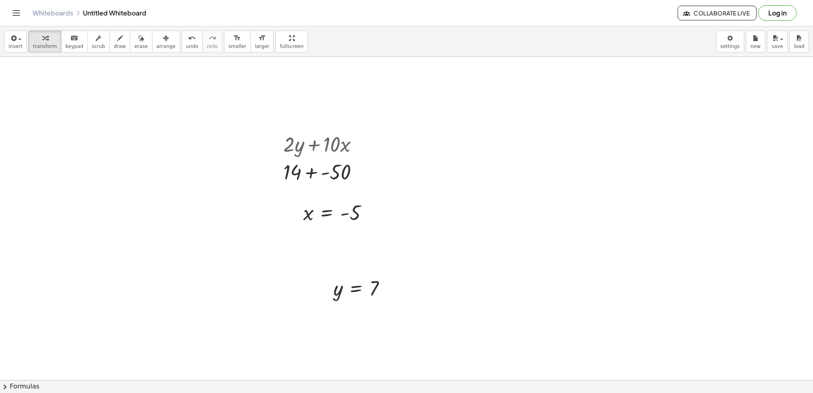
scroll to position [4890, 0]
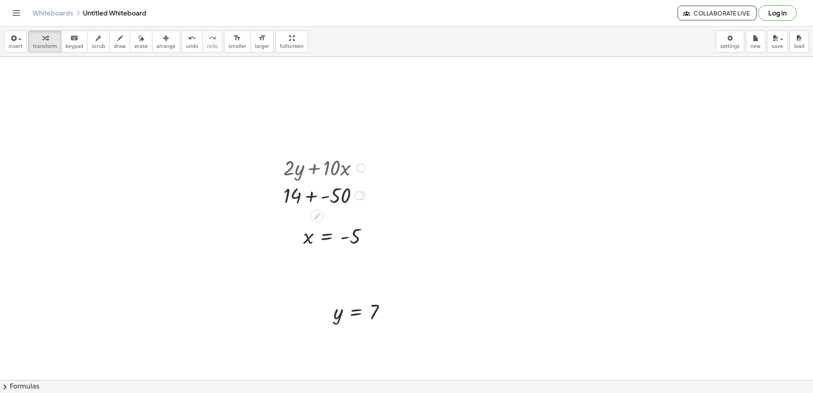
click at [322, 197] on div at bounding box center [324, 195] width 90 height 28
click at [310, 192] on div at bounding box center [324, 195] width 90 height 28
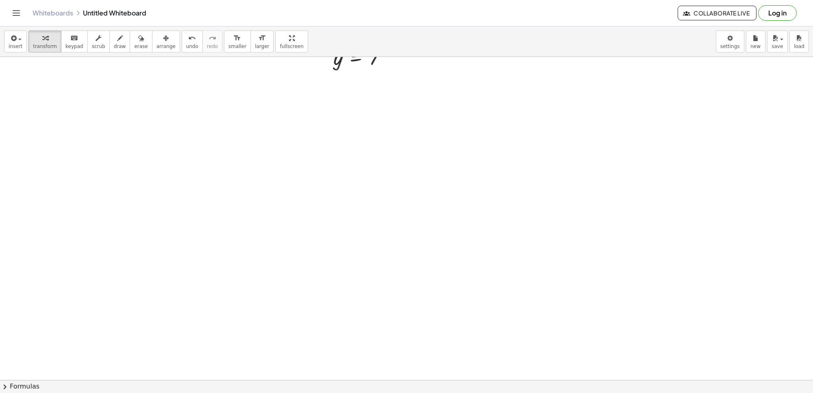
scroll to position [5161, 0]
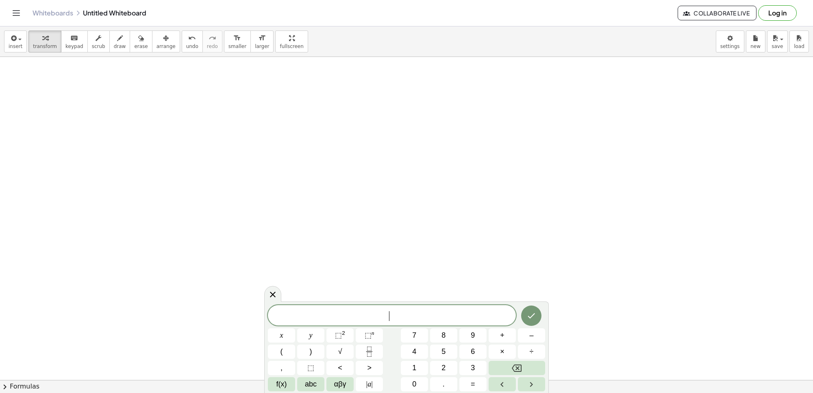
drag, startPoint x: 445, startPoint y: 369, endPoint x: 343, endPoint y: 249, distance: 158.1
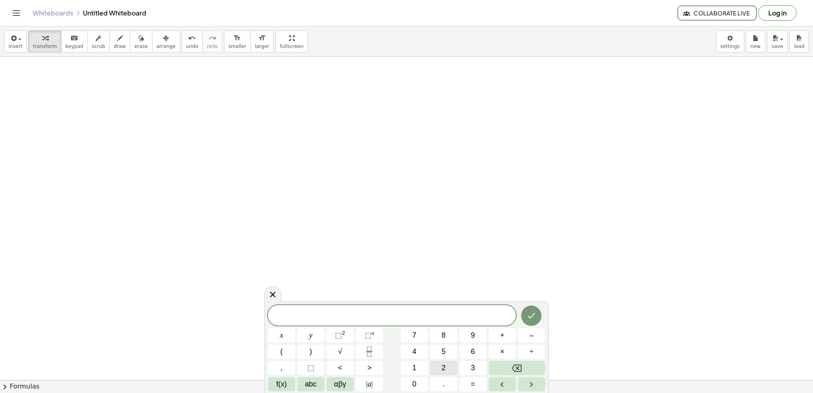
click at [443, 370] on span "2" at bounding box center [444, 367] width 4 height 11
click at [288, 333] on button "x" at bounding box center [281, 335] width 27 height 14
click at [504, 329] on button "+" at bounding box center [502, 335] width 27 height 14
click at [306, 330] on button "y" at bounding box center [310, 335] width 27 height 14
click at [477, 379] on button "=" at bounding box center [472, 384] width 27 height 14
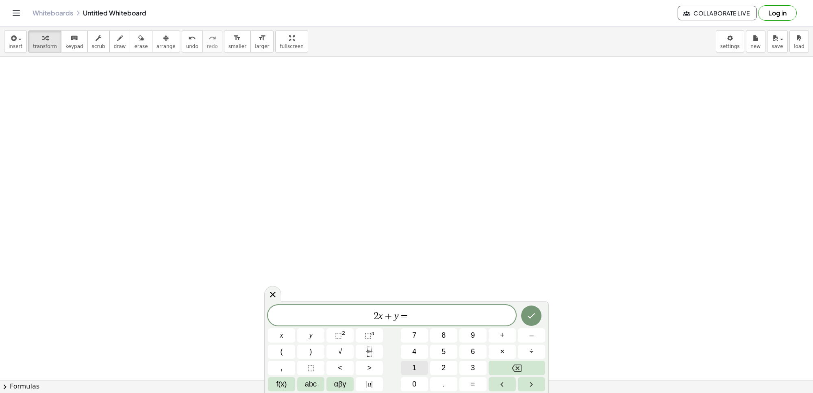
click at [416, 361] on button "1" at bounding box center [414, 368] width 27 height 14
click at [410, 349] on button "4" at bounding box center [414, 351] width 27 height 14
click at [529, 309] on button "Done" at bounding box center [531, 315] width 20 height 20
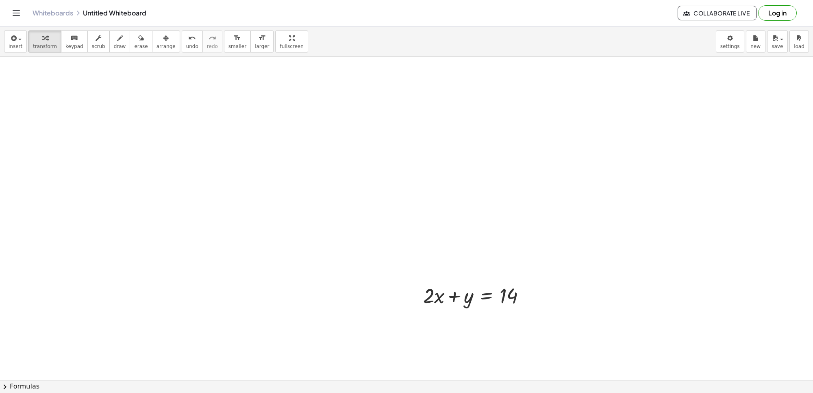
scroll to position [5263, 0]
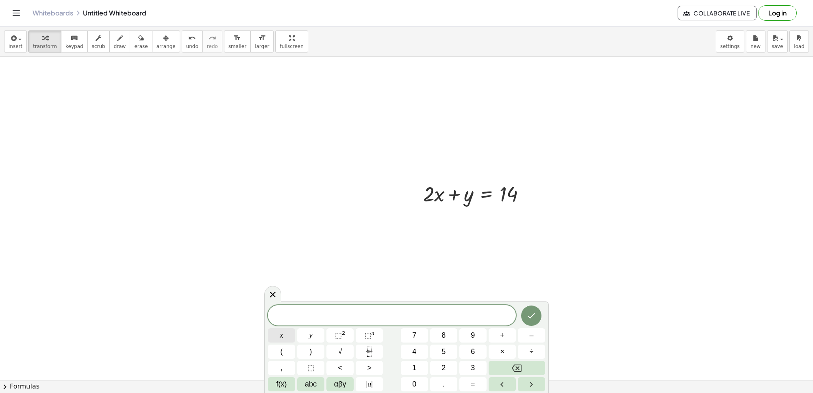
click at [275, 331] on button "x" at bounding box center [281, 335] width 27 height 14
click at [539, 333] on button "–" at bounding box center [531, 335] width 27 height 14
click at [311, 328] on button "y" at bounding box center [310, 335] width 27 height 14
click at [473, 381] on span "=" at bounding box center [473, 384] width 4 height 11
click at [417, 346] on button "4" at bounding box center [414, 351] width 27 height 14
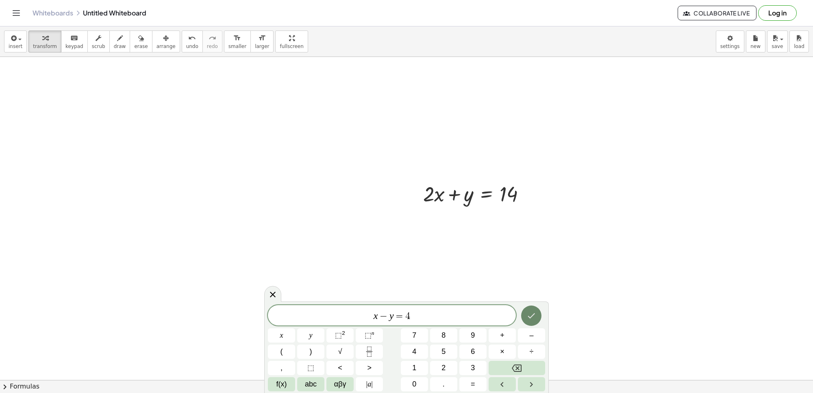
click at [531, 309] on button "Done" at bounding box center [531, 315] width 20 height 20
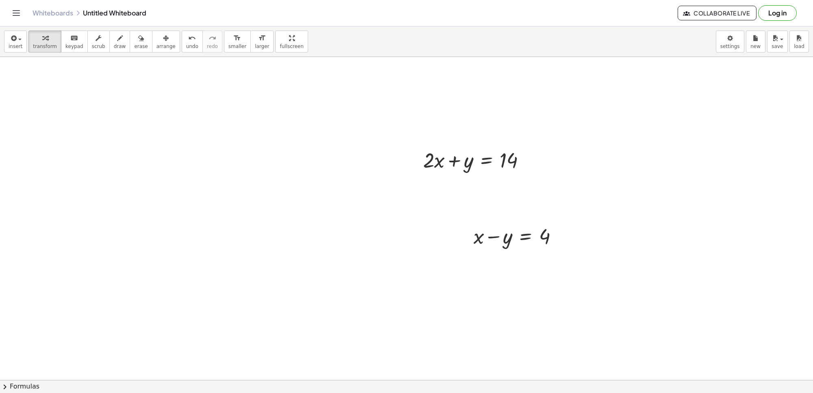
scroll to position [5314, 0]
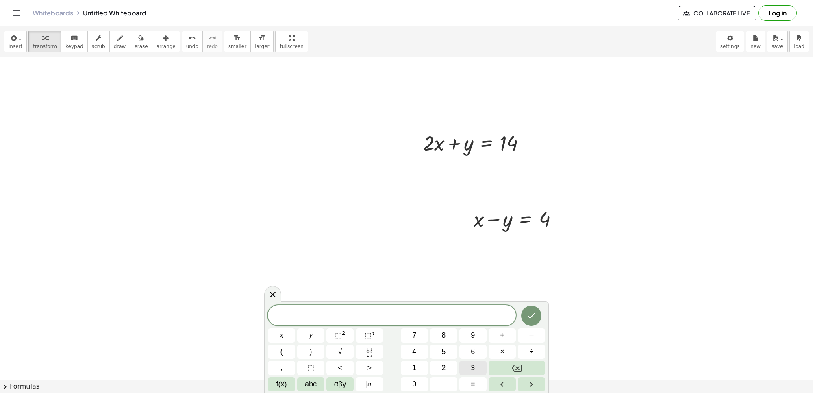
click at [471, 364] on span "3" at bounding box center [473, 367] width 4 height 11
click at [271, 330] on button "x" at bounding box center [281, 335] width 27 height 14
click at [467, 377] on button "=" at bounding box center [472, 384] width 27 height 14
click at [415, 364] on span "1" at bounding box center [414, 367] width 4 height 11
click at [446, 331] on button "8" at bounding box center [443, 335] width 27 height 14
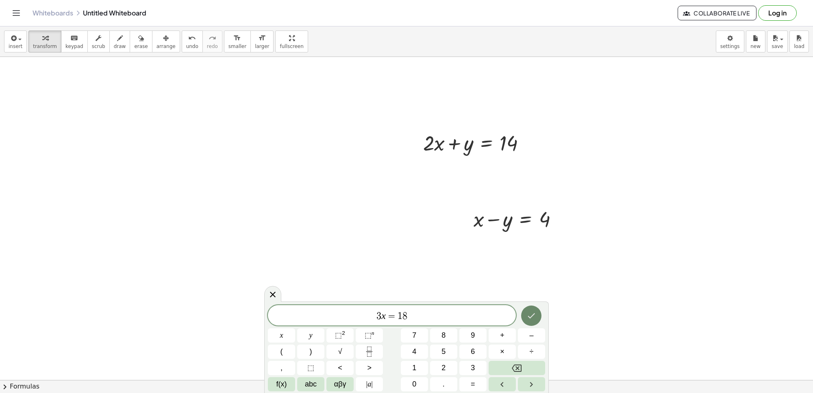
click at [533, 311] on icon "Done" at bounding box center [532, 316] width 10 height 10
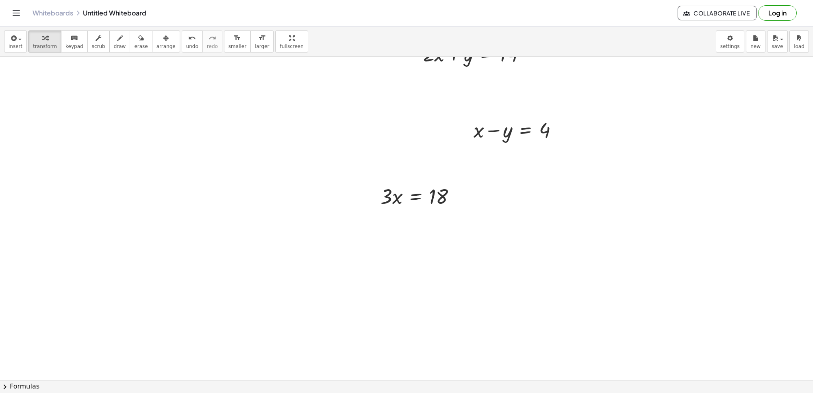
scroll to position [5416, 0]
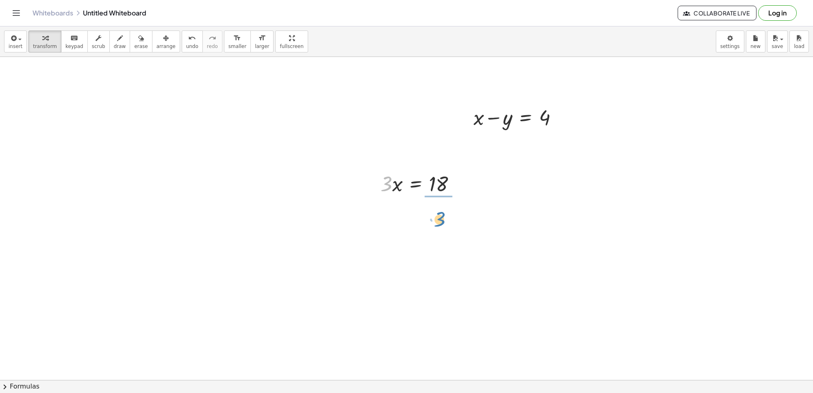
drag, startPoint x: 387, startPoint y: 182, endPoint x: 440, endPoint y: 217, distance: 63.8
click at [442, 214] on div at bounding box center [423, 217] width 92 height 41
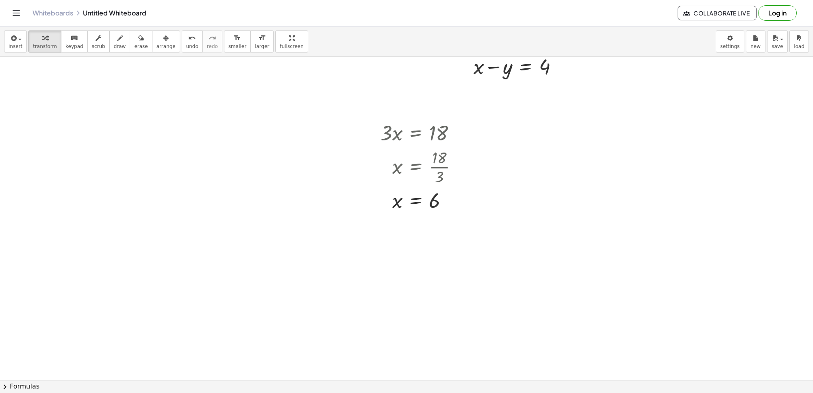
scroll to position [5484, 0]
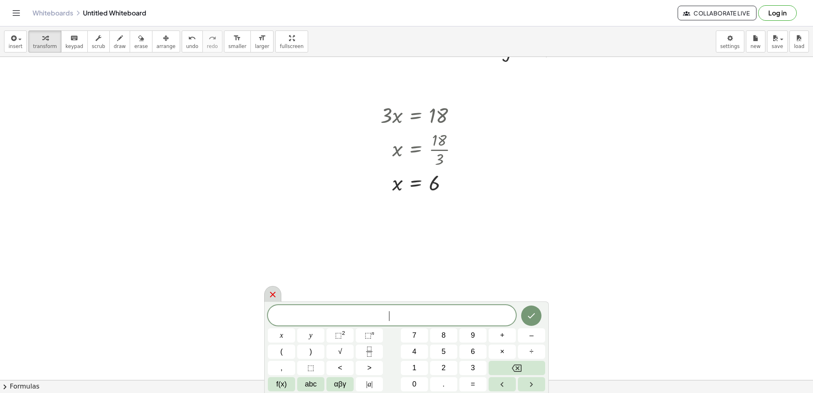
click at [274, 290] on icon at bounding box center [273, 295] width 10 height 10
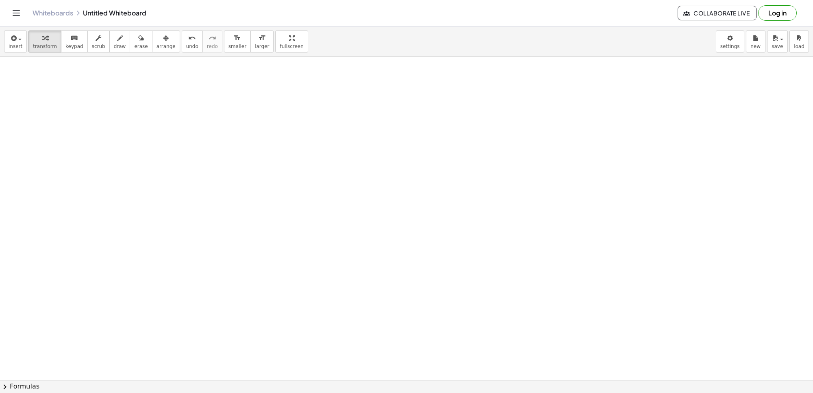
scroll to position [5687, 0]
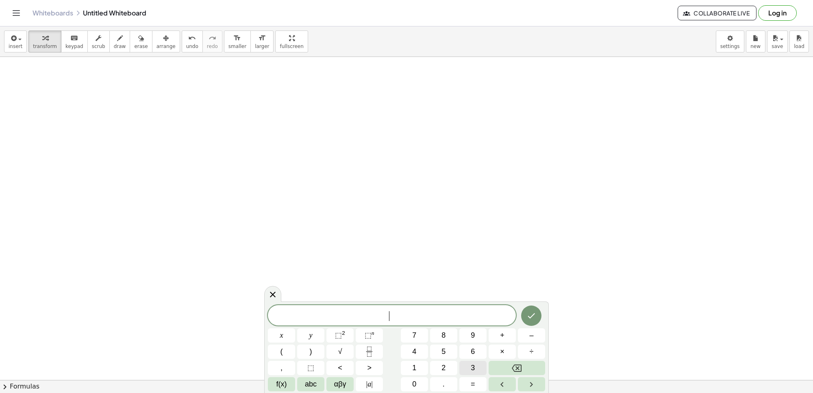
click at [473, 365] on span "3" at bounding box center [473, 367] width 4 height 11
click at [281, 329] on button "x" at bounding box center [281, 335] width 27 height 14
click at [505, 335] on button "+" at bounding box center [502, 335] width 27 height 14
click at [451, 351] on button "5" at bounding box center [443, 351] width 27 height 14
click at [310, 332] on span "y" at bounding box center [310, 335] width 3 height 11
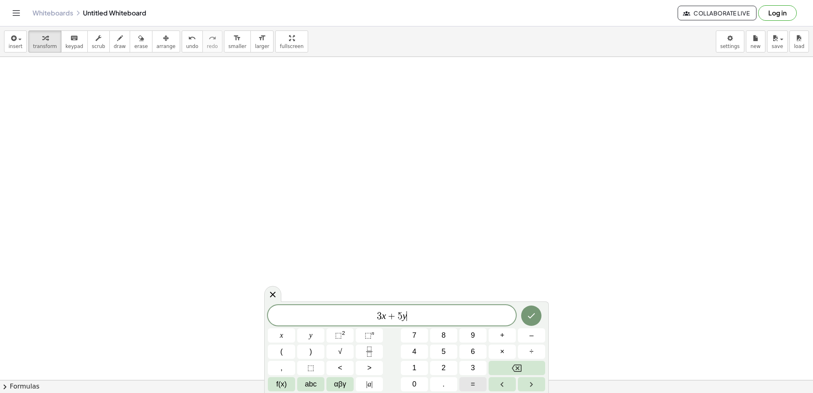
click at [471, 379] on span "=" at bounding box center [473, 384] width 4 height 11
click at [438, 364] on button "2" at bounding box center [443, 368] width 27 height 14
click at [462, 348] on button "6" at bounding box center [472, 351] width 27 height 14
click at [527, 311] on icon "Done" at bounding box center [532, 316] width 10 height 10
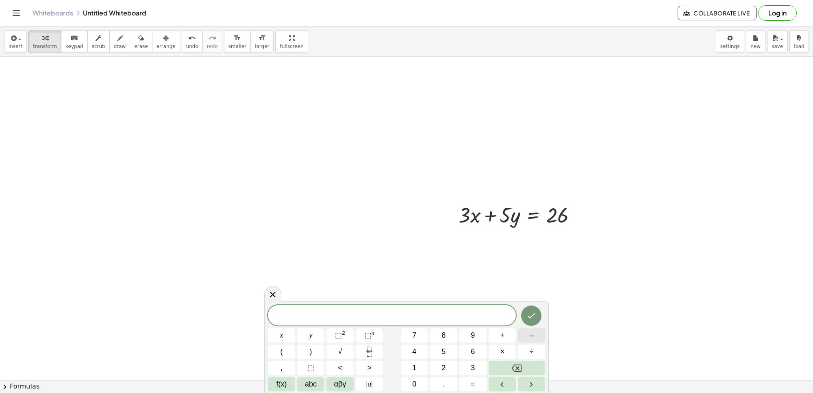
click at [534, 332] on button "–" at bounding box center [531, 335] width 27 height 14
click at [466, 363] on button "3" at bounding box center [472, 368] width 27 height 14
click at [281, 330] on span "x" at bounding box center [281, 335] width 3 height 11
click at [496, 332] on button "+" at bounding box center [502, 335] width 27 height 14
click at [455, 363] on button "2" at bounding box center [443, 368] width 27 height 14
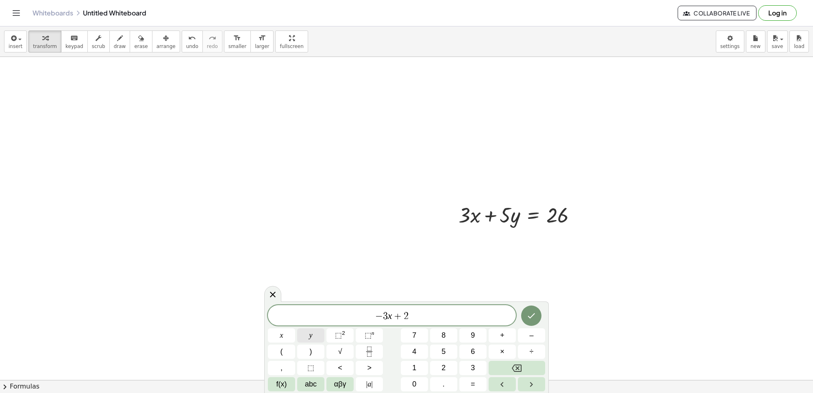
click at [310, 329] on button "y" at bounding box center [310, 335] width 27 height 14
click at [472, 383] on span "=" at bounding box center [473, 384] width 4 height 11
click at [444, 366] on span "2" at bounding box center [444, 367] width 4 height 11
click at [532, 308] on button "Done" at bounding box center [531, 315] width 20 height 20
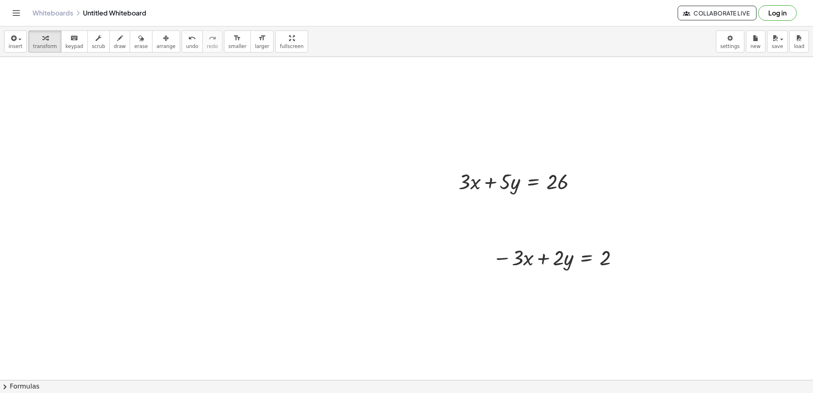
scroll to position [5738, 0]
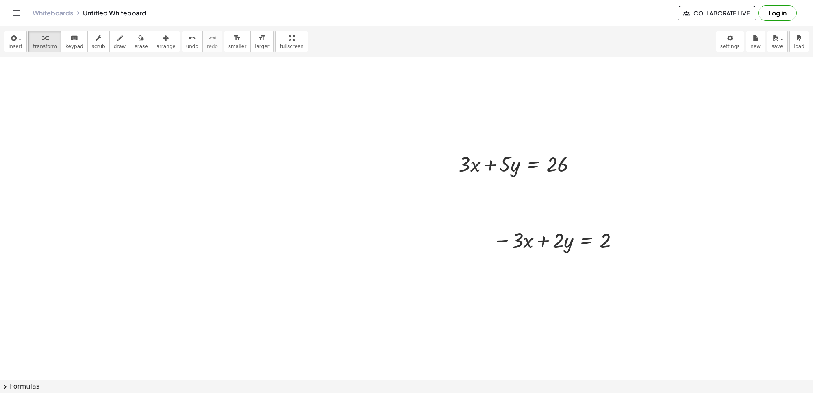
drag, startPoint x: 535, startPoint y: 266, endPoint x: 513, endPoint y: 262, distance: 22.2
drag, startPoint x: 545, startPoint y: 253, endPoint x: 541, endPoint y: 251, distance: 4.4
click at [541, 251] on div at bounding box center [557, 240] width 137 height 28
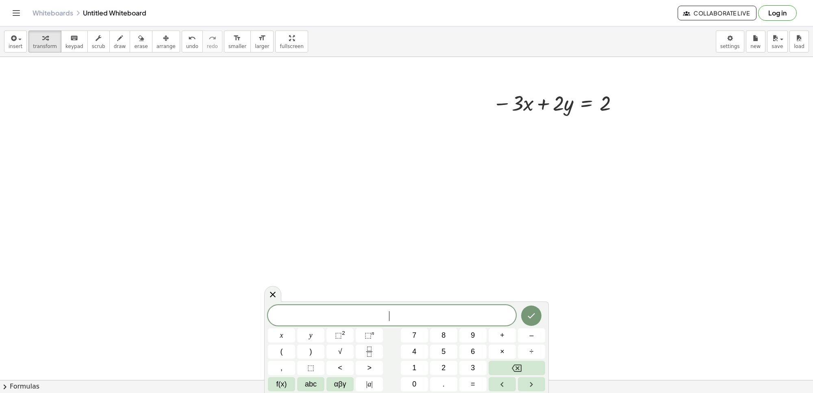
scroll to position [6010, 0]
click at [416, 335] on span "7" at bounding box center [414, 335] width 4 height 11
click at [309, 333] on span "y" at bounding box center [310, 335] width 3 height 11
click at [471, 381] on span "=" at bounding box center [473, 384] width 4 height 11
click at [451, 363] on button "2" at bounding box center [443, 368] width 27 height 14
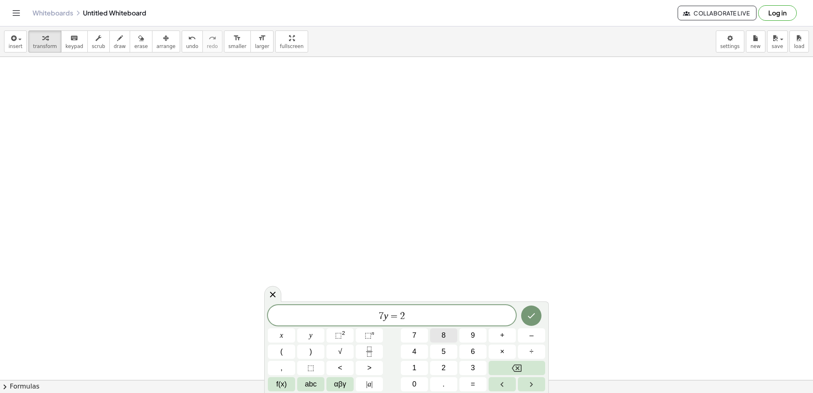
click at [443, 330] on span "8" at bounding box center [444, 335] width 4 height 11
click at [534, 316] on icon "Done" at bounding box center [532, 316] width 10 height 10
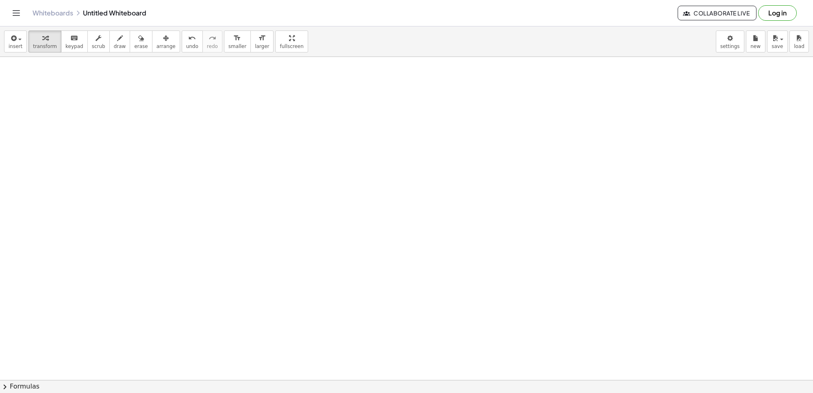
scroll to position [6180, 0]
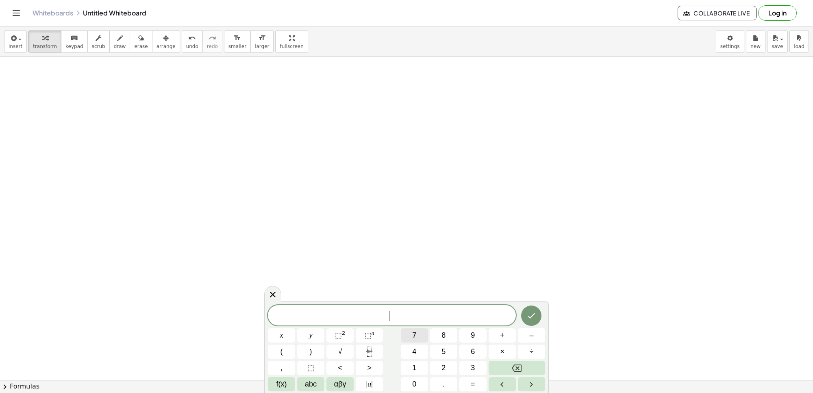
click at [407, 333] on button "7" at bounding box center [414, 335] width 27 height 14
click at [307, 332] on button "y" at bounding box center [310, 335] width 27 height 14
click at [477, 383] on button "=" at bounding box center [472, 384] width 27 height 14
click at [448, 365] on button "2" at bounding box center [443, 368] width 27 height 14
click at [438, 330] on button "8" at bounding box center [443, 335] width 27 height 14
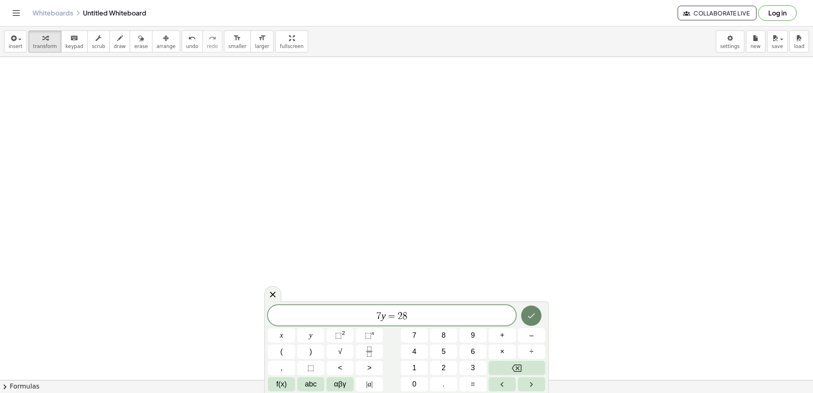
click at [533, 316] on icon "Done" at bounding box center [531, 315] width 7 height 5
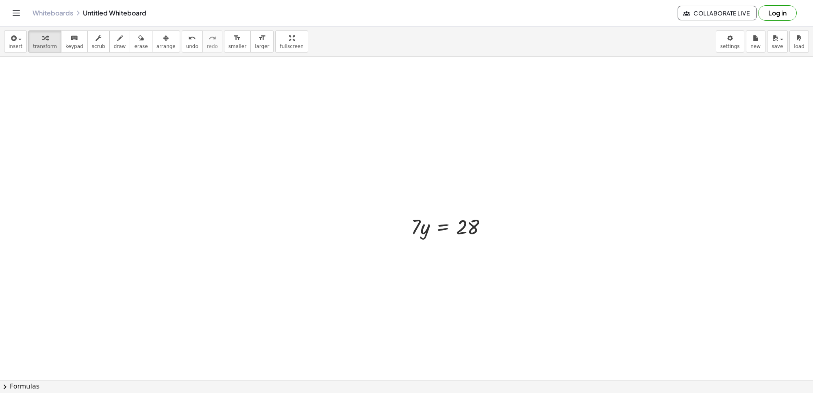
scroll to position [6230, 0]
drag, startPoint x: 412, startPoint y: 222, endPoint x: 469, endPoint y: 242, distance: 60.5
click at [466, 251] on div at bounding box center [453, 249] width 92 height 41
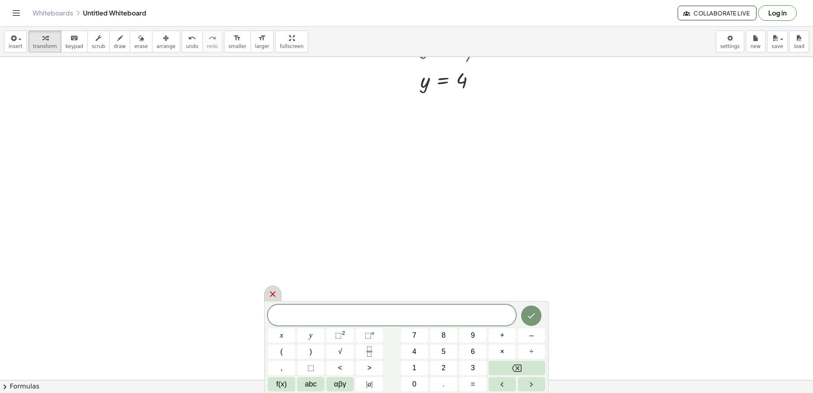
click at [270, 292] on icon at bounding box center [273, 294] width 10 height 10
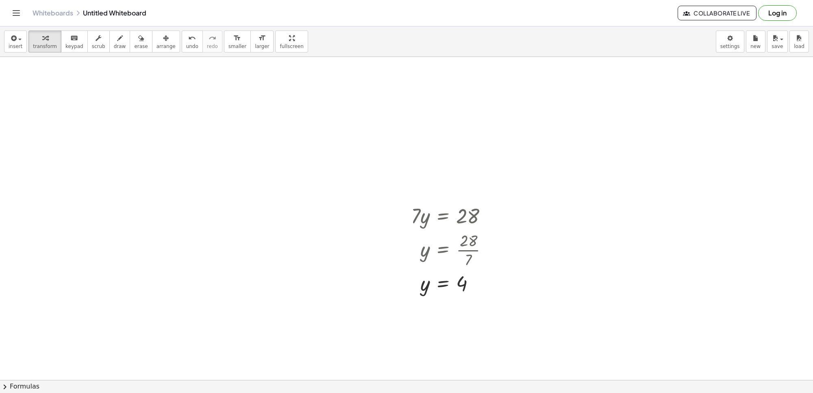
scroll to position [6248, 0]
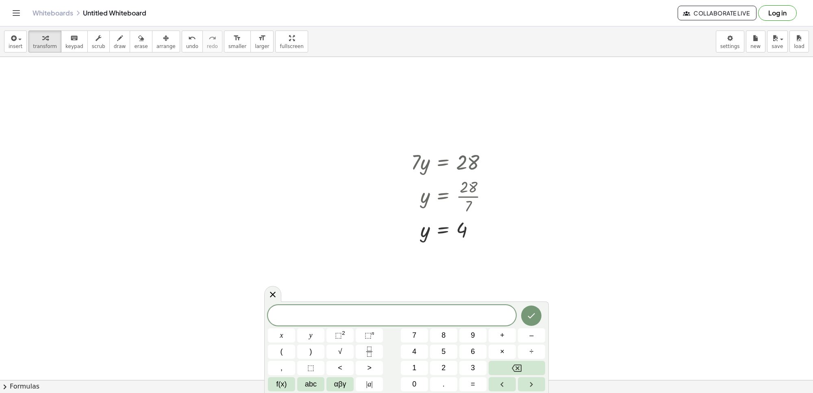
scroll to position [6299, 0]
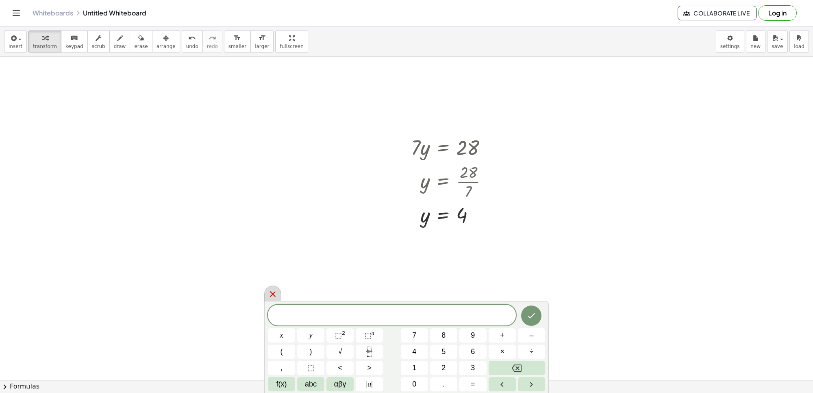
click at [275, 291] on icon at bounding box center [273, 294] width 10 height 10
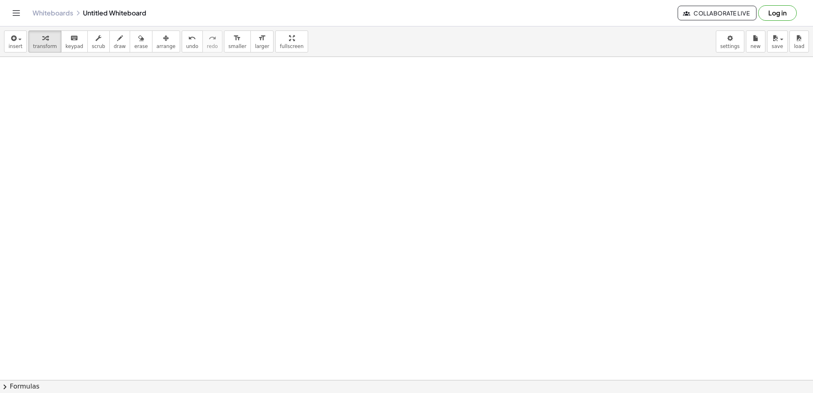
scroll to position [6553, 0]
